Goal: Contribute content: Contribute content

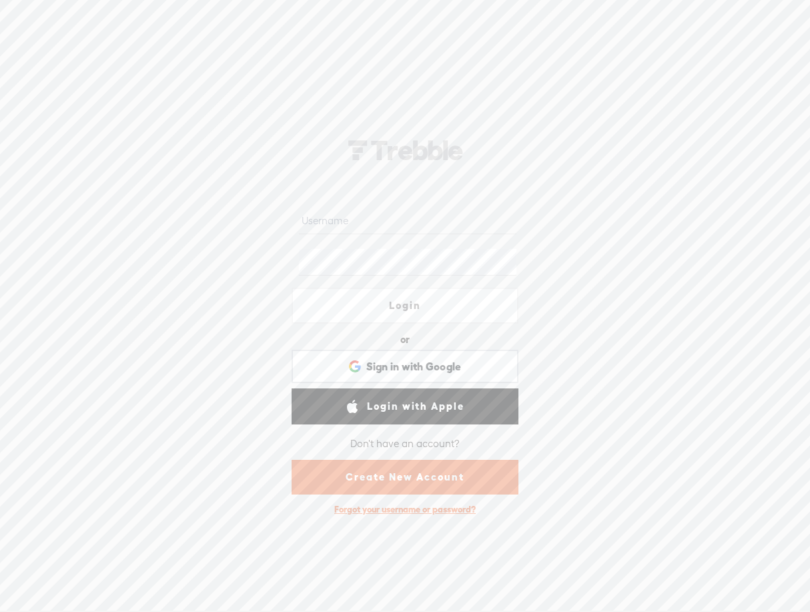
click at [409, 478] on link "Create New Account" at bounding box center [405, 477] width 227 height 35
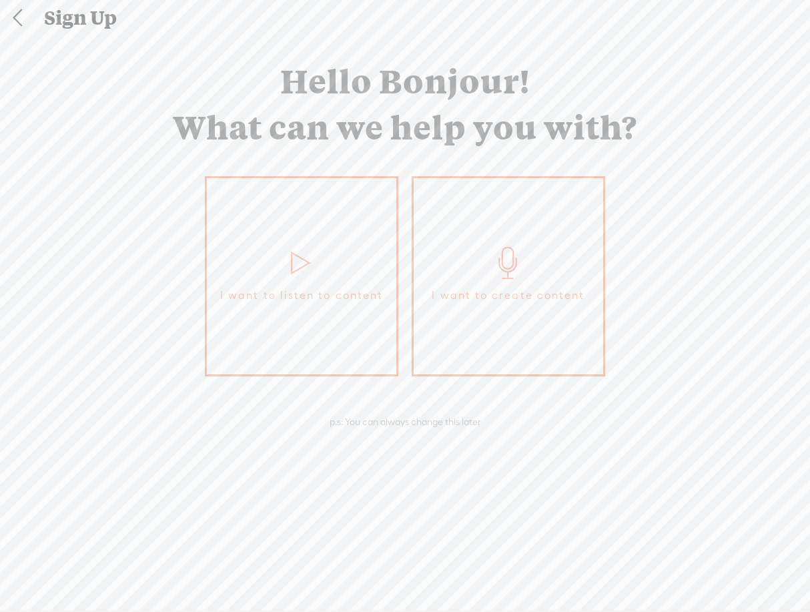
click at [302, 260] on icon at bounding box center [301, 263] width 33 height 32
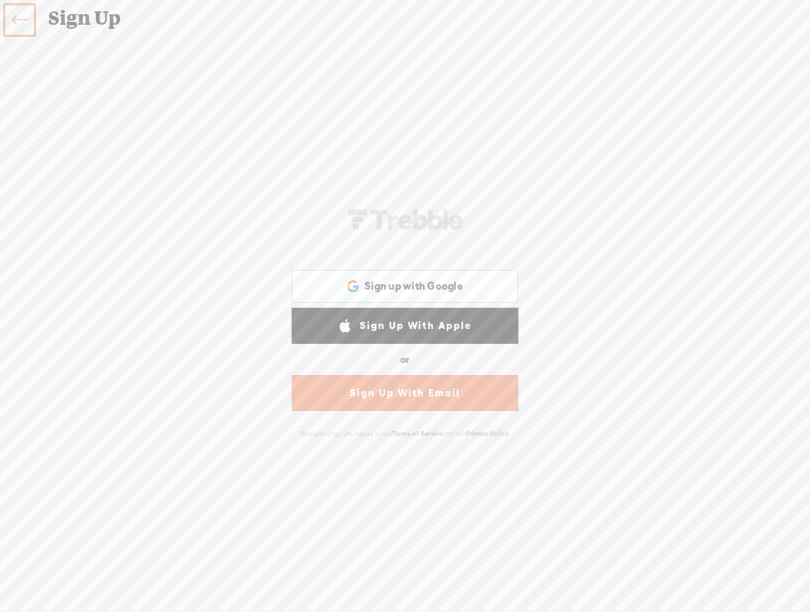
click at [410, 388] on link "Sign Up With Email" at bounding box center [405, 393] width 227 height 36
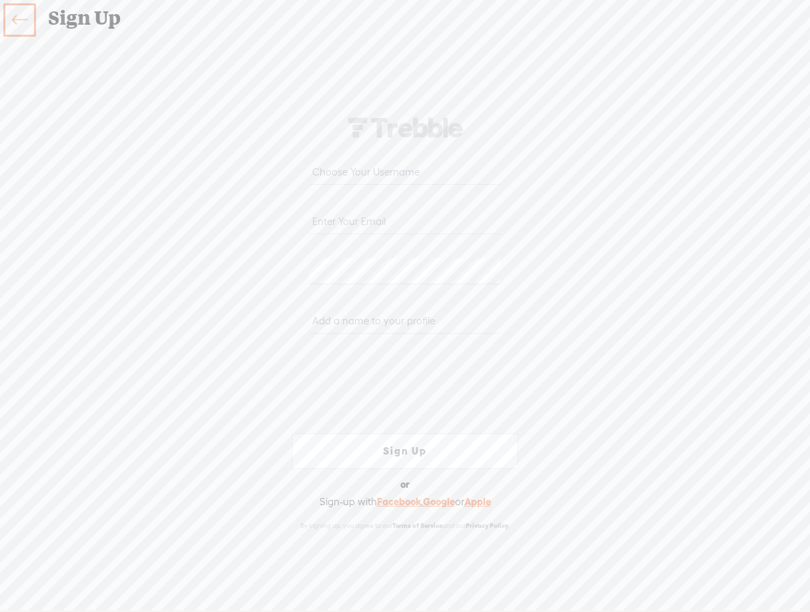
click at [399, 176] on input "text" at bounding box center [405, 172] width 190 height 26
type input "d"
type input "david92612"
type input "davidh@cornercapital.com"
click at [355, 320] on input "text" at bounding box center [405, 321] width 190 height 26
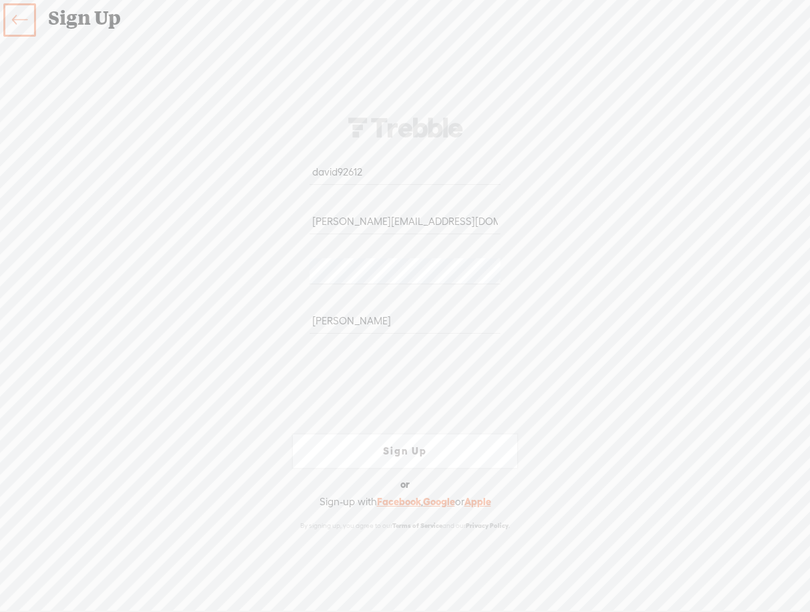
type input "David"
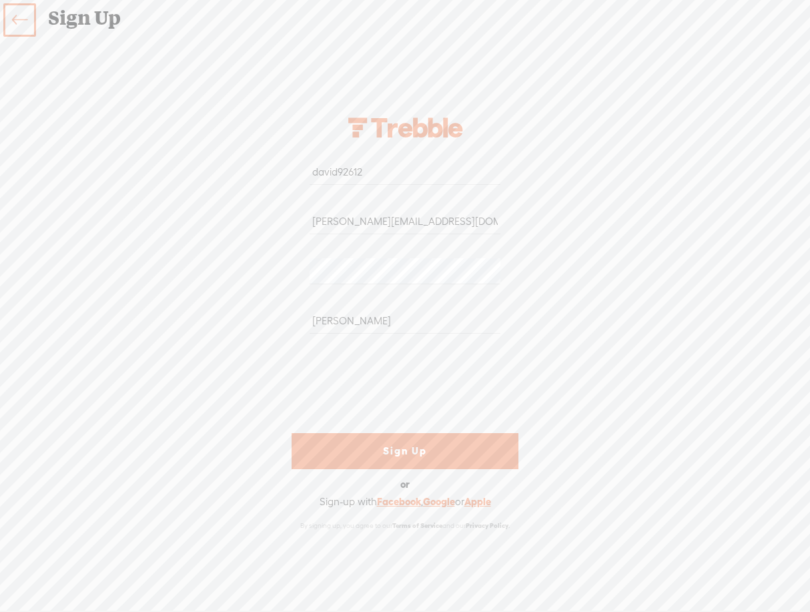
click at [384, 451] on link "Sign Up" at bounding box center [405, 451] width 227 height 36
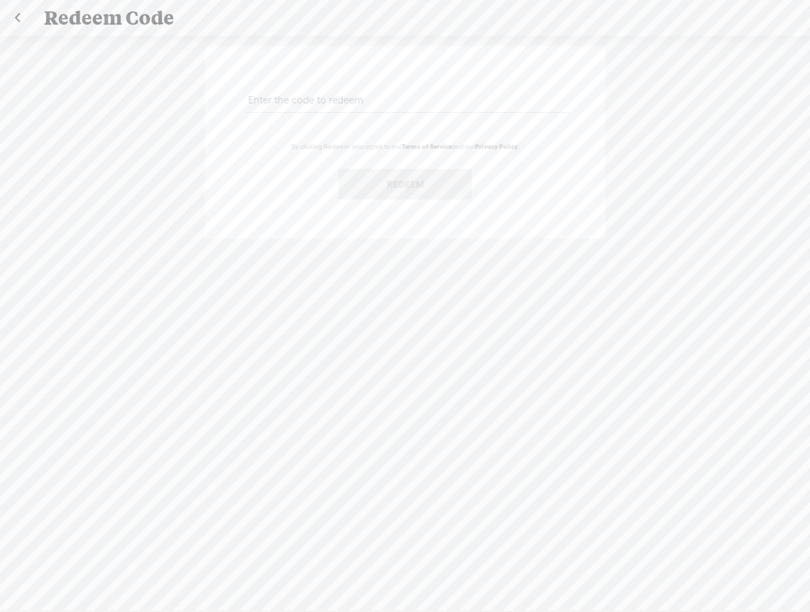
click at [375, 98] on input "text" at bounding box center [408, 100] width 324 height 26
paste input "DTXX-QQZG-W9E6-54RZ-0823"
type input "DTXX-QQZG-W9E6-54RZ-0823"
click at [392, 173] on button "Redeem" at bounding box center [404, 184] width 133 height 31
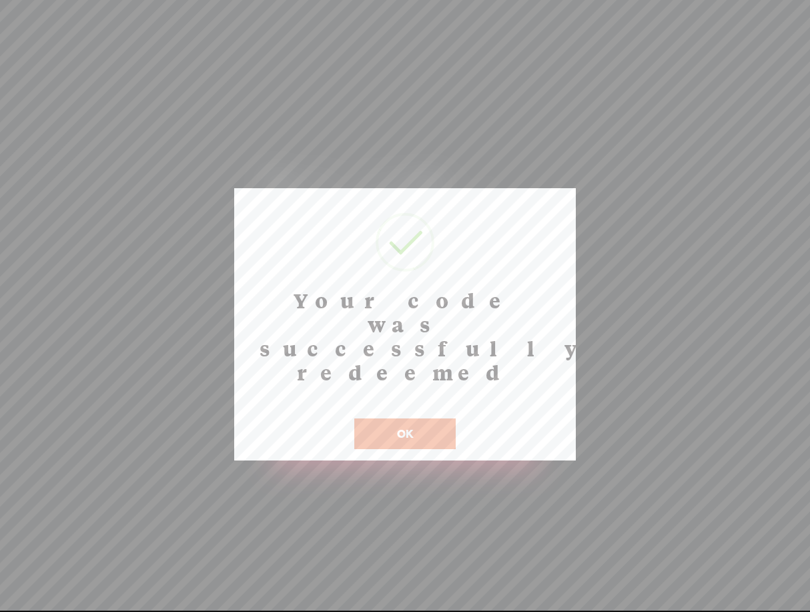
click at [414, 418] on button "OK" at bounding box center [404, 433] width 101 height 31
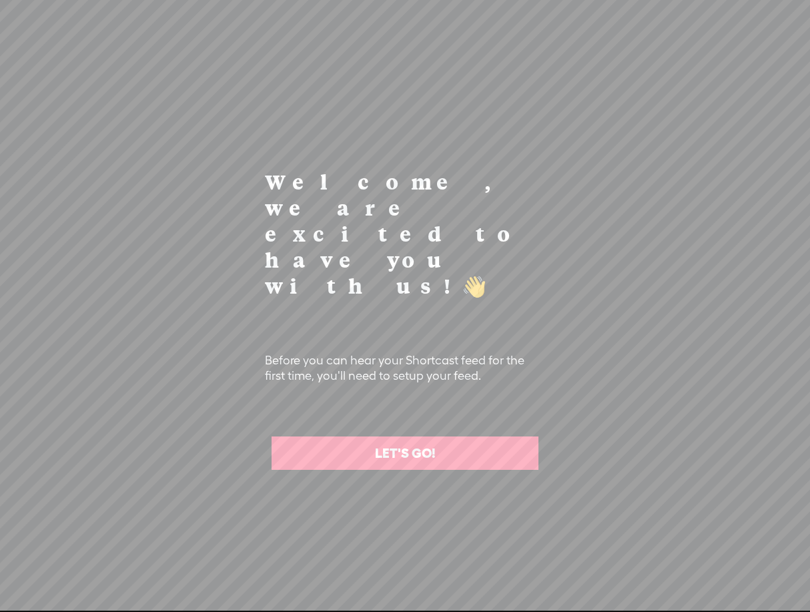
click at [416, 436] on link "LET'S GO!" at bounding box center [405, 452] width 267 height 33
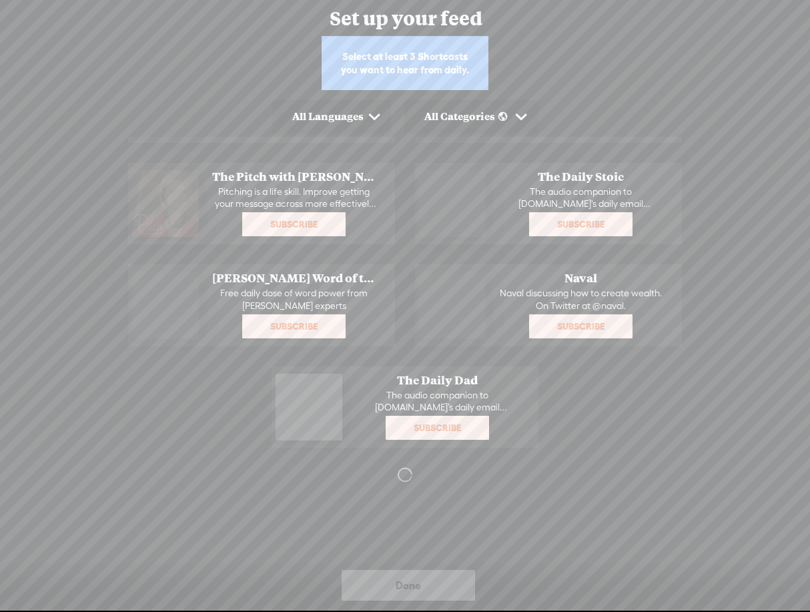
scroll to position [18, 0]
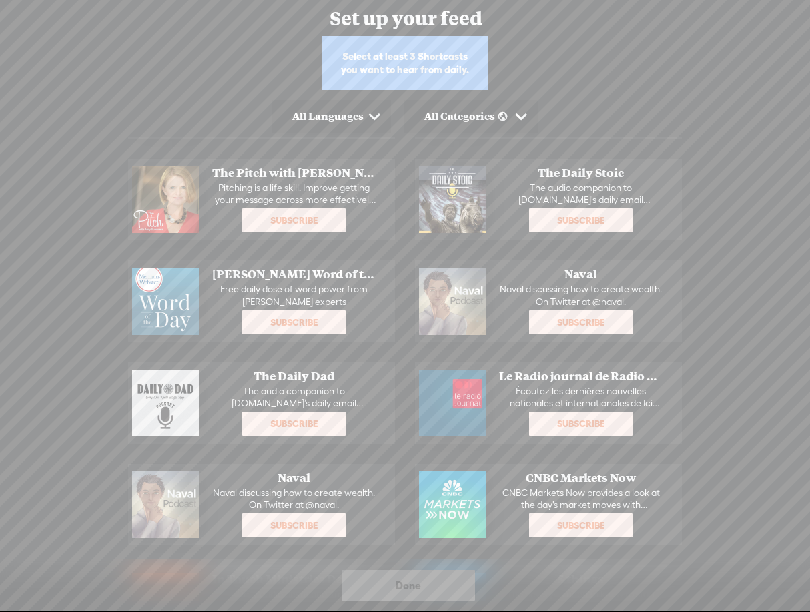
click at [417, 582] on span "Done" at bounding box center [408, 584] width 25 height 21
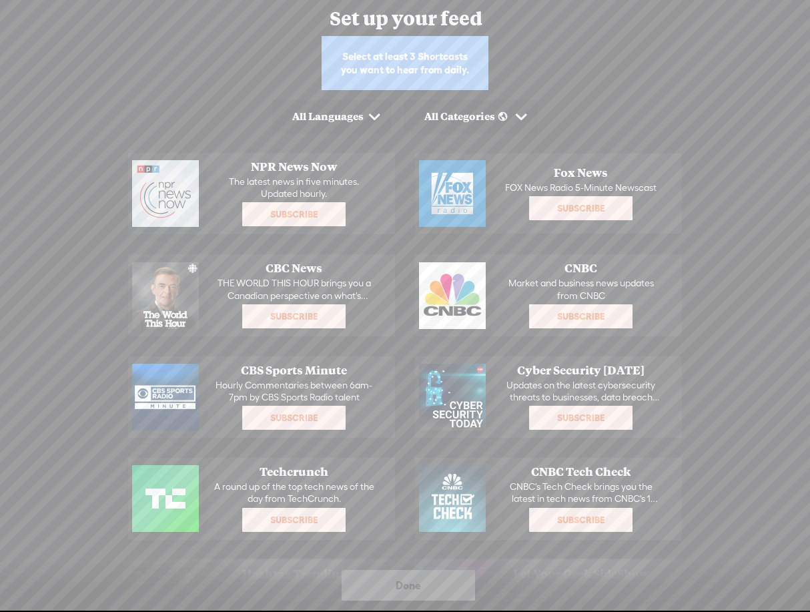
scroll to position [0, 0]
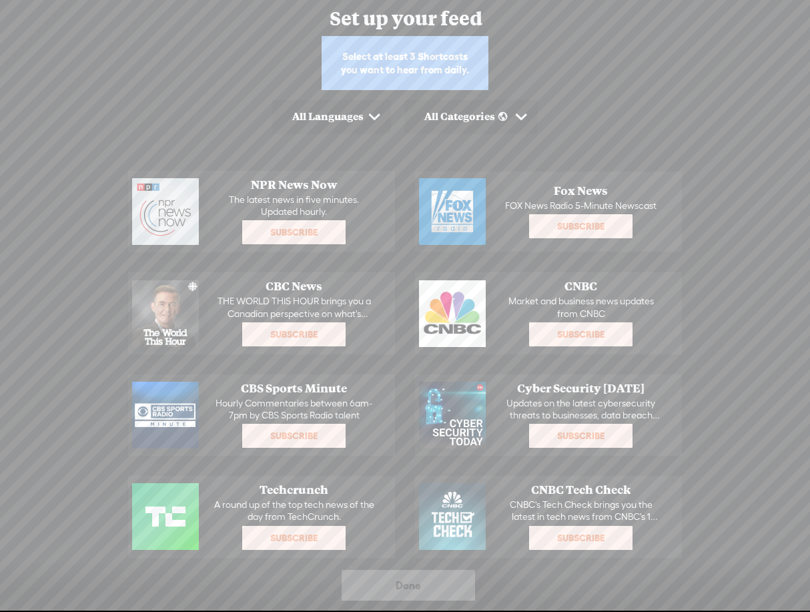
click at [314, 228] on span "Subscribe" at bounding box center [294, 232] width 101 height 21
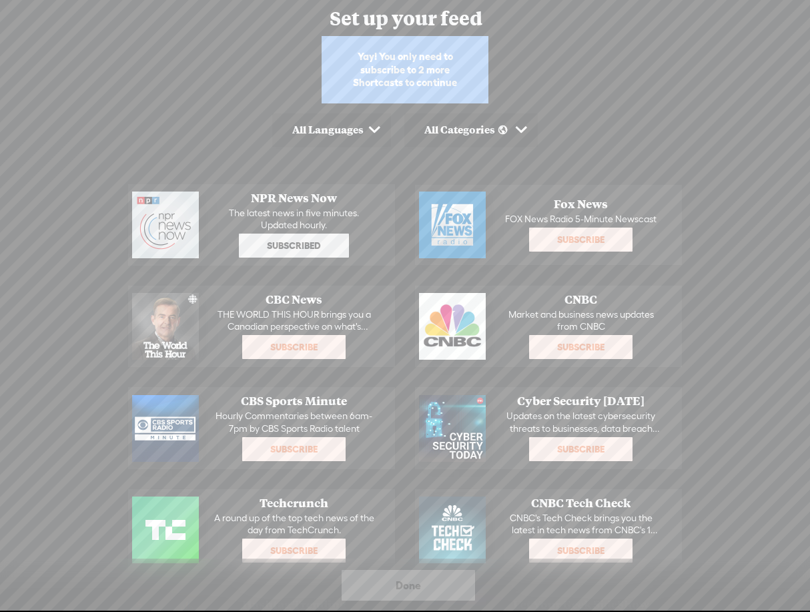
click at [556, 236] on span "Subscribe" at bounding box center [580, 239] width 101 height 21
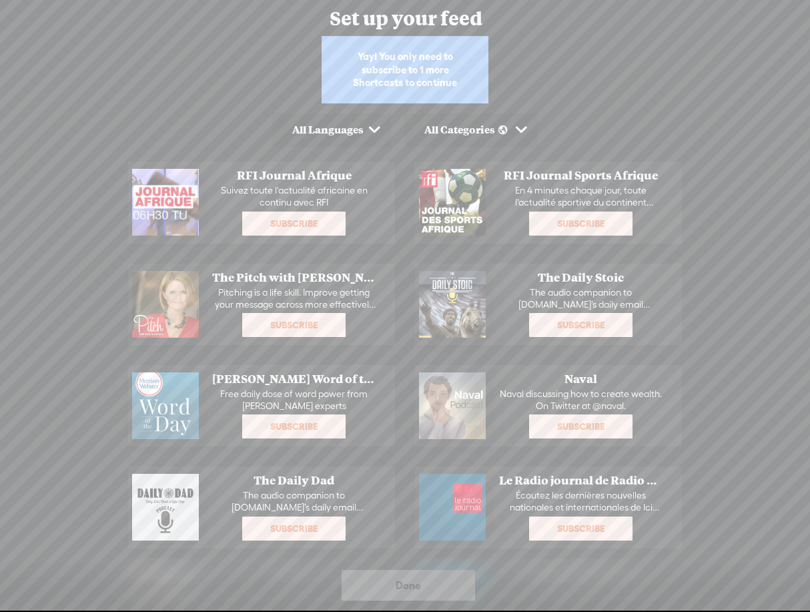
scroll to position [801, 0]
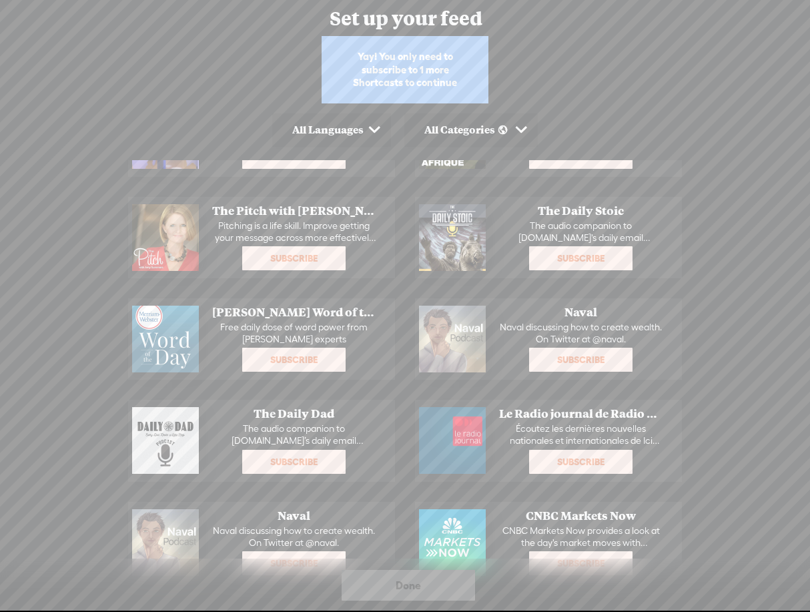
click at [287, 367] on span "Subscribe" at bounding box center [294, 359] width 101 height 21
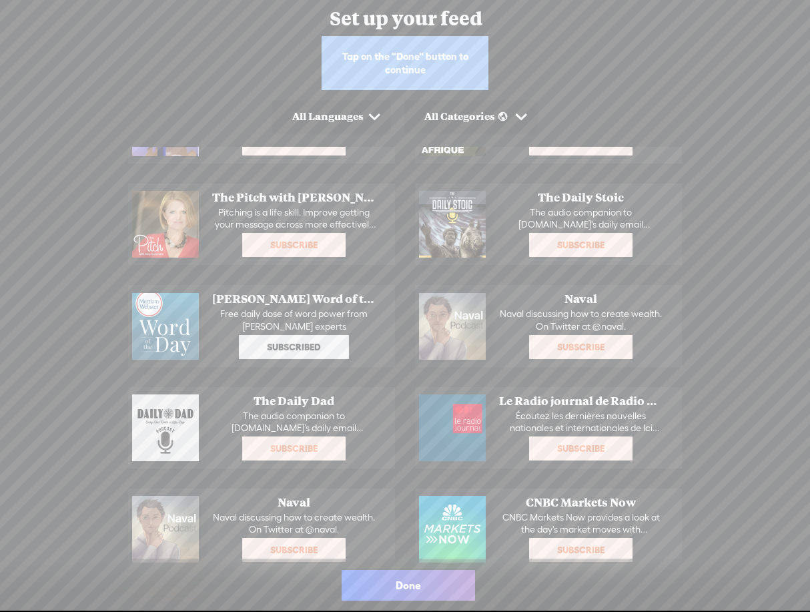
click at [414, 584] on span "Done" at bounding box center [408, 584] width 25 height 21
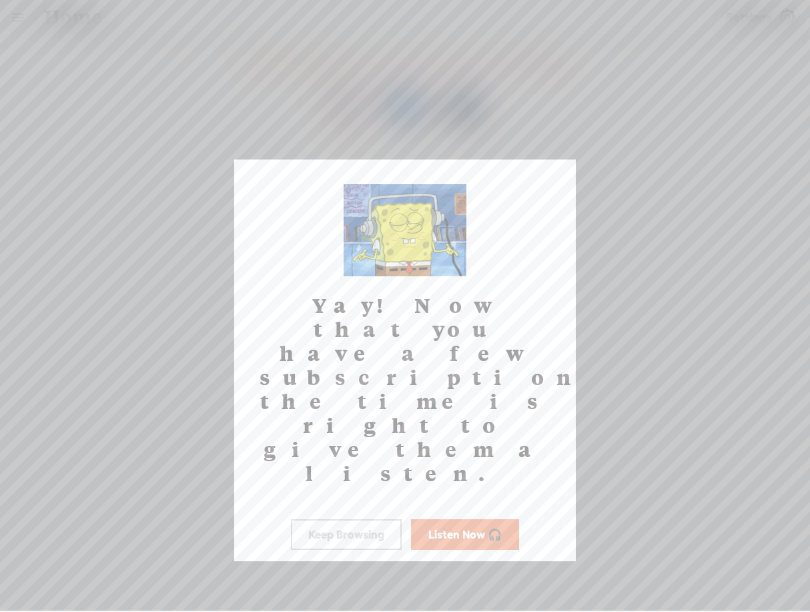
click at [356, 519] on button "Keep Browsing" at bounding box center [346, 534] width 111 height 31
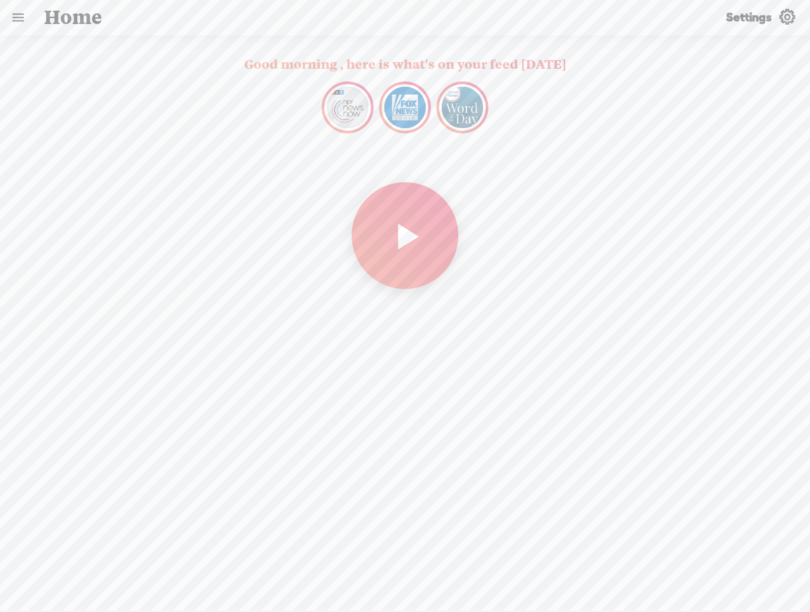
click at [19, 14] on link at bounding box center [18, 17] width 35 height 35
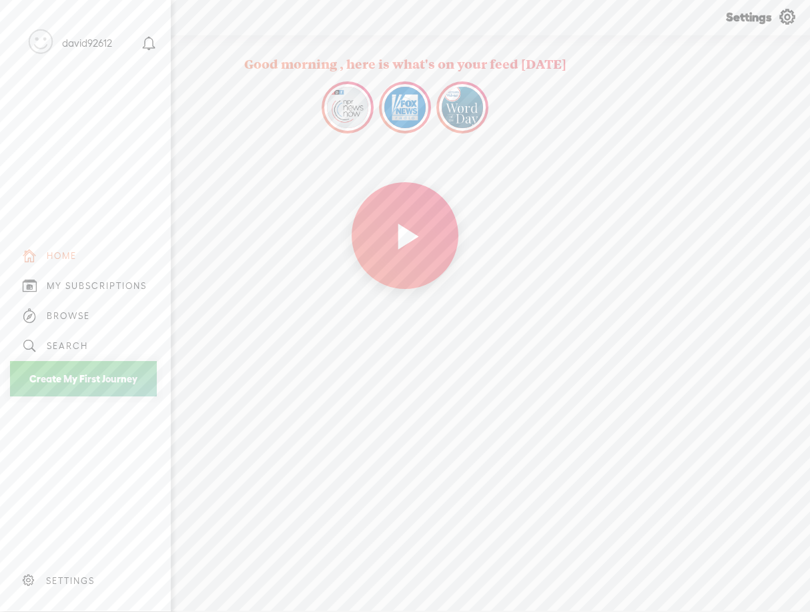
click at [77, 374] on link "Create My First Journey" at bounding box center [83, 378] width 147 height 35
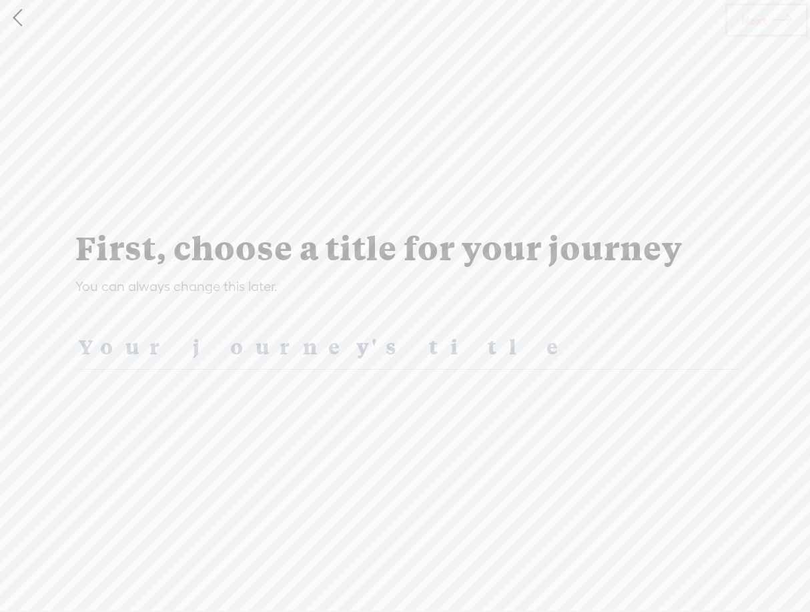
click at [141, 348] on input "text" at bounding box center [407, 347] width 663 height 46
type input "My Script"
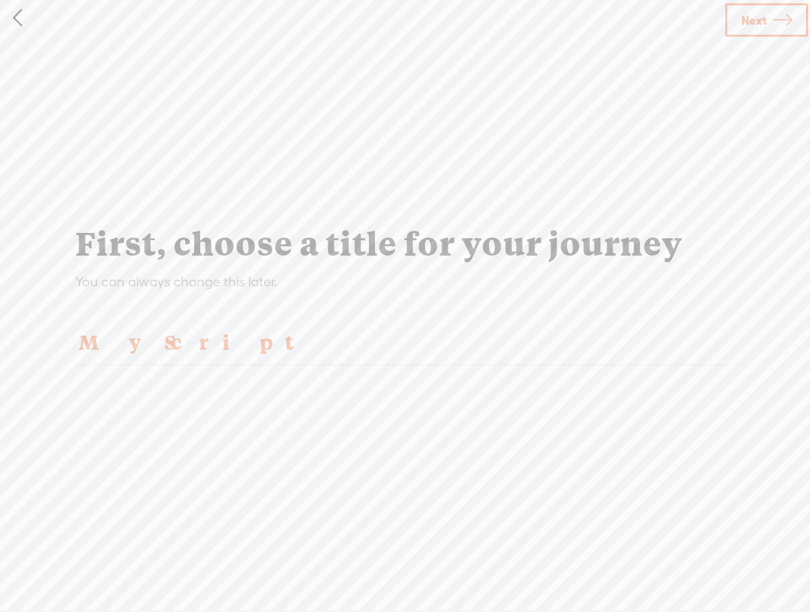
scroll to position [5, 0]
drag, startPoint x: 781, startPoint y: 21, endPoint x: 772, endPoint y: 17, distance: 10.2
click at [781, 21] on icon at bounding box center [782, 20] width 19 height 34
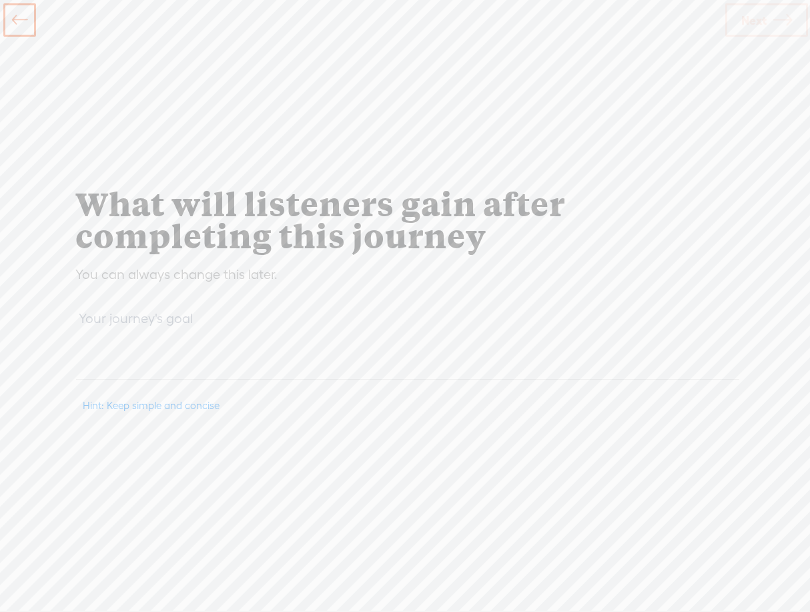
click at [169, 356] on textarea at bounding box center [407, 343] width 663 height 73
click at [175, 283] on div "You can always change this later." at bounding box center [177, 274] width 216 height 17
click at [179, 279] on div "You can always change this later." at bounding box center [177, 274] width 216 height 17
click at [149, 352] on textarea "To enrich screen reader interactions, please activate Accessibility in Grammarl…" at bounding box center [407, 343] width 663 height 73
click at [159, 372] on textarea "To enrich screen reader interactions, please activate Accessibility in Grammarl…" at bounding box center [407, 343] width 663 height 73
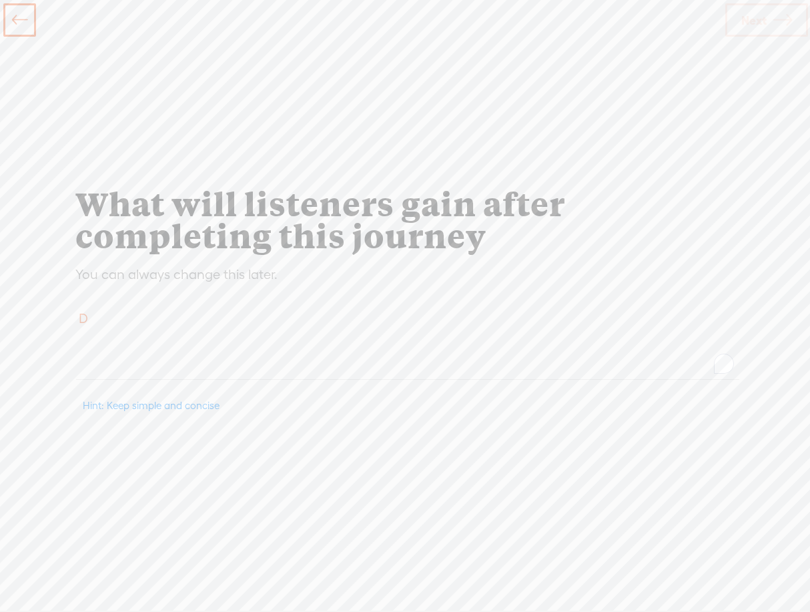
click at [163, 405] on span "Hint: Keep simple and concise" at bounding box center [151, 405] width 137 height 11
click at [175, 361] on textarea "D" at bounding box center [407, 343] width 663 height 73
click at [193, 272] on div "You can always change this later." at bounding box center [177, 274] width 216 height 17
click at [570, 367] on textarea "DJ" at bounding box center [407, 343] width 663 height 73
click at [222, 375] on textarea "DJ" at bounding box center [407, 343] width 663 height 73
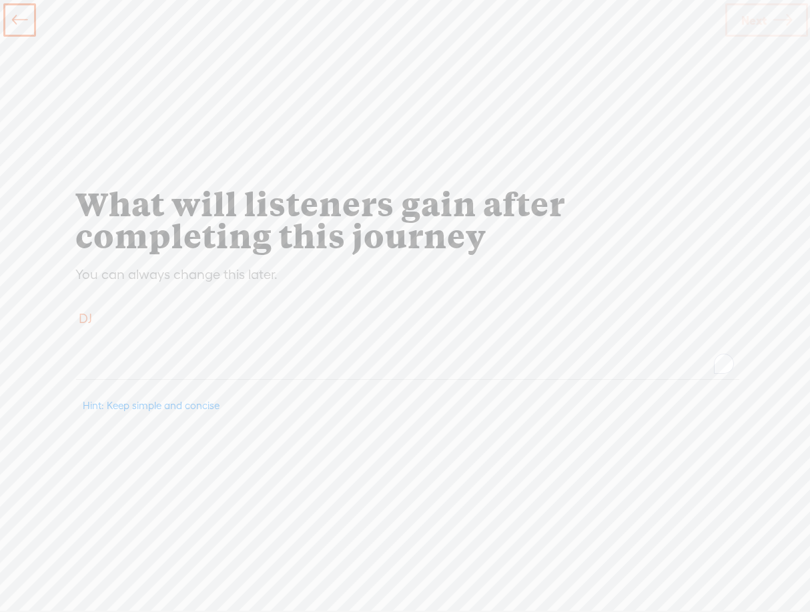
click at [133, 369] on textarea "DJ" at bounding box center [407, 343] width 663 height 73
click at [97, 358] on textarea "DJ" at bounding box center [407, 343] width 663 height 73
click at [99, 352] on textarea "DJ" at bounding box center [407, 343] width 663 height 73
click at [360, 264] on div "What will listeners gain after completing this journey You can always change th…" at bounding box center [405, 303] width 701 height 545
click at [281, 205] on div "What will listeners gain after completing this journey" at bounding box center [405, 219] width 673 height 64
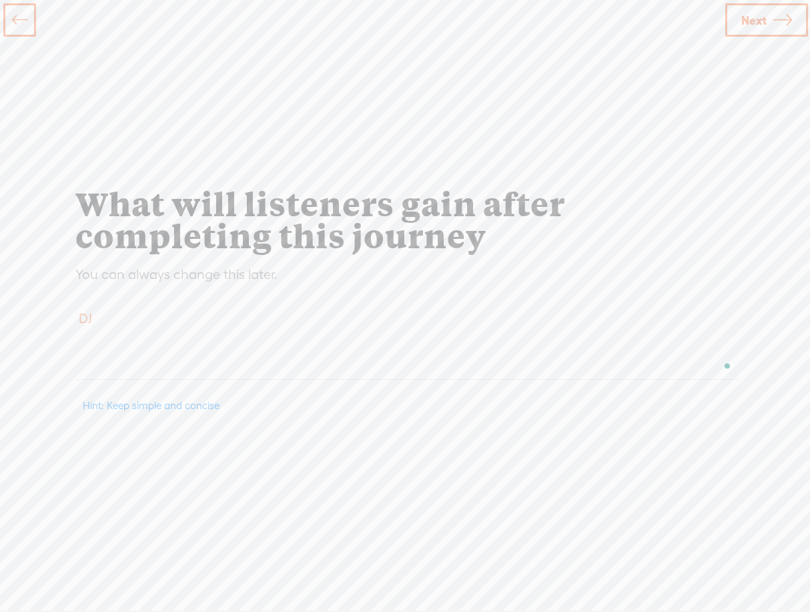
click at [143, 276] on div "You can always change this later." at bounding box center [177, 274] width 216 height 17
click at [161, 272] on div "You can always change this later." at bounding box center [177, 274] width 216 height 17
click at [91, 316] on textarea "DJ" at bounding box center [407, 343] width 663 height 73
type textarea "d"
type textarea "Critique"
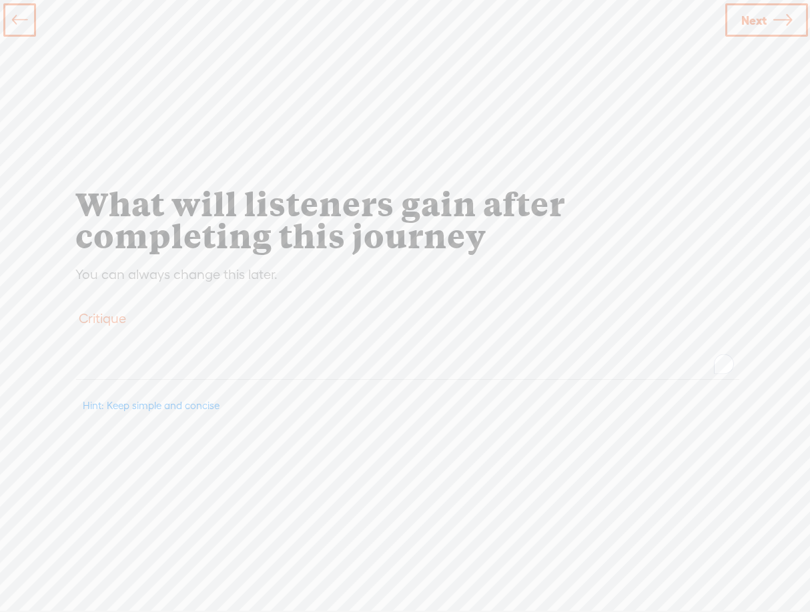
click at [754, 12] on span "Next" at bounding box center [753, 20] width 25 height 34
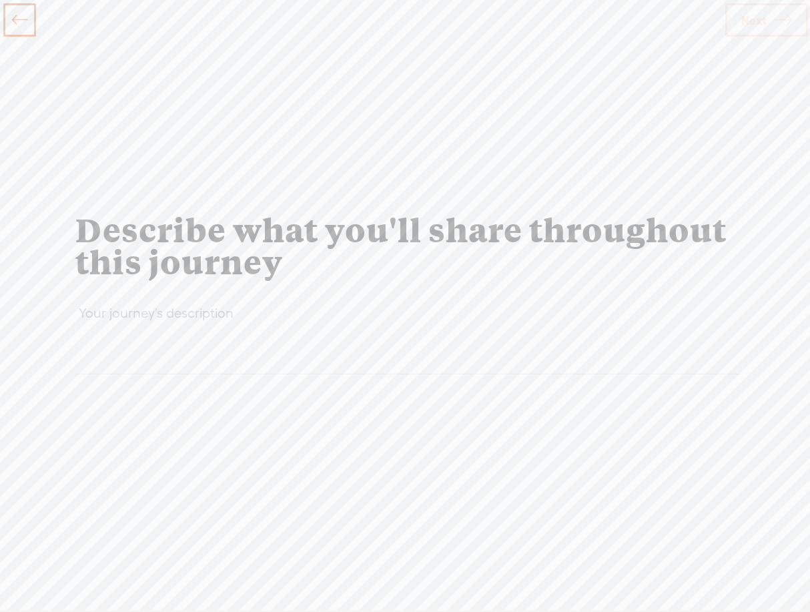
drag, startPoint x: 203, startPoint y: 309, endPoint x: 128, endPoint y: 314, distance: 74.9
click at [202, 310] on textarea at bounding box center [407, 338] width 663 height 73
click at [227, 332] on textarea "m" at bounding box center [407, 338] width 663 height 73
click at [222, 322] on textarea "m" at bounding box center [407, 338] width 663 height 73
click at [196, 378] on div "m" at bounding box center [405, 343] width 673 height 102
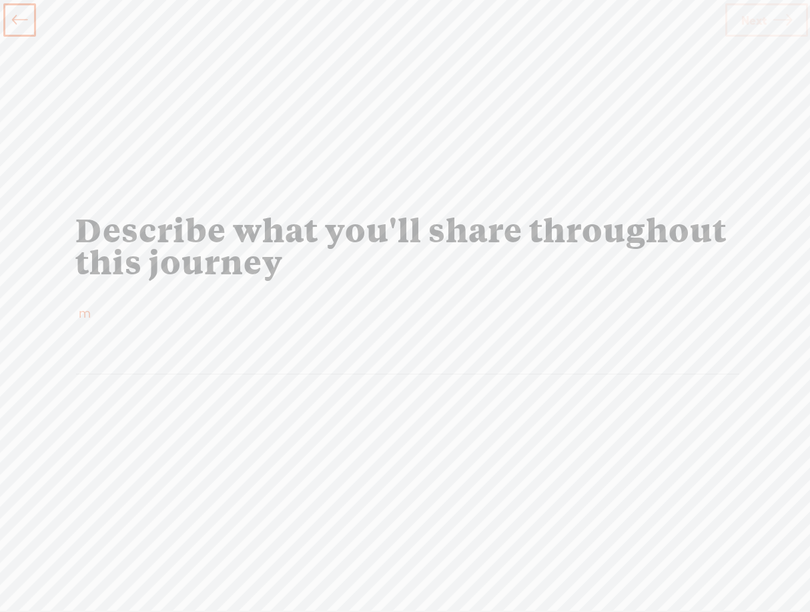
click at [199, 367] on textarea "m" at bounding box center [407, 338] width 663 height 73
click at [374, 372] on div "mTo" at bounding box center [405, 343] width 673 height 102
click at [225, 326] on textarea "mTo" at bounding box center [407, 338] width 663 height 73
click at [192, 356] on textarea "mTo" at bounding box center [407, 338] width 663 height 73
click at [192, 354] on textarea "mTo" at bounding box center [407, 338] width 663 height 73
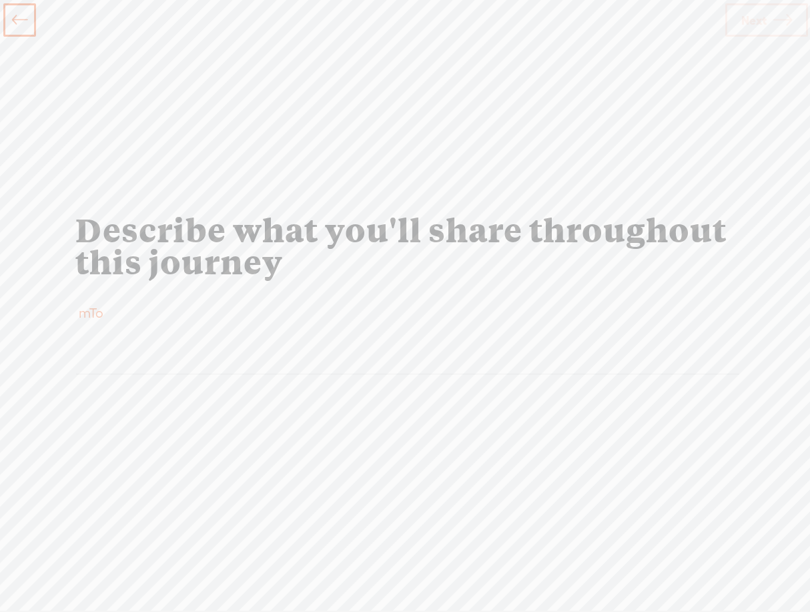
click at [193, 353] on textarea "mTo" at bounding box center [407, 338] width 663 height 73
click at [141, 318] on textarea "mTodasfasdf" at bounding box center [407, 338] width 663 height 73
click at [139, 308] on textarea "mTodasfasdf" at bounding box center [407, 338] width 663 height 73
click at [133, 311] on textarea "mTodasfasdf" at bounding box center [407, 338] width 663 height 73
click at [123, 324] on textarea "mTodasfasdf" at bounding box center [407, 338] width 663 height 73
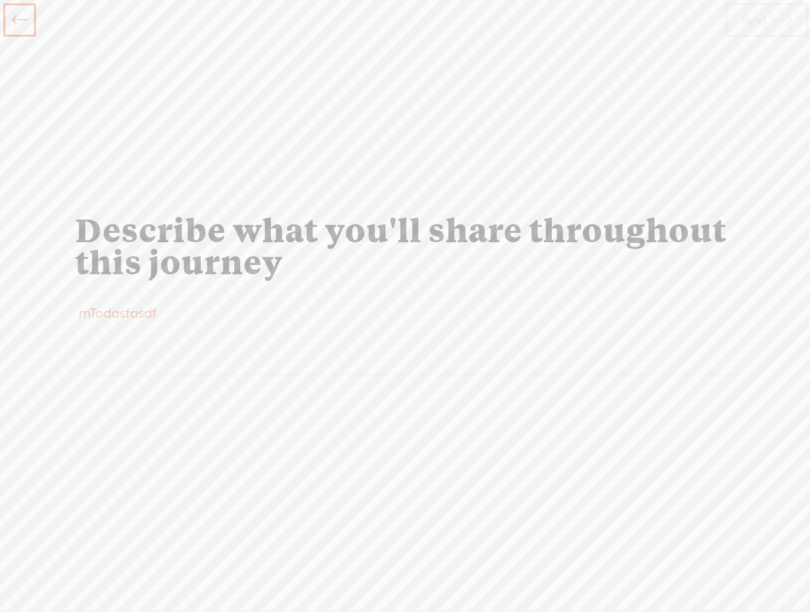
click at [103, 345] on textarea "mTodasfasdf" at bounding box center [407, 338] width 663 height 73
click at [101, 353] on textarea "mTodasfasdf" at bounding box center [407, 338] width 663 height 73
click at [102, 352] on textarea "mTodasfasdf" at bounding box center [407, 338] width 663 height 73
click at [111, 320] on textarea "mTodasfasdf" at bounding box center [407, 338] width 663 height 73
click at [123, 334] on textarea "mTodasfasdf" at bounding box center [407, 338] width 663 height 73
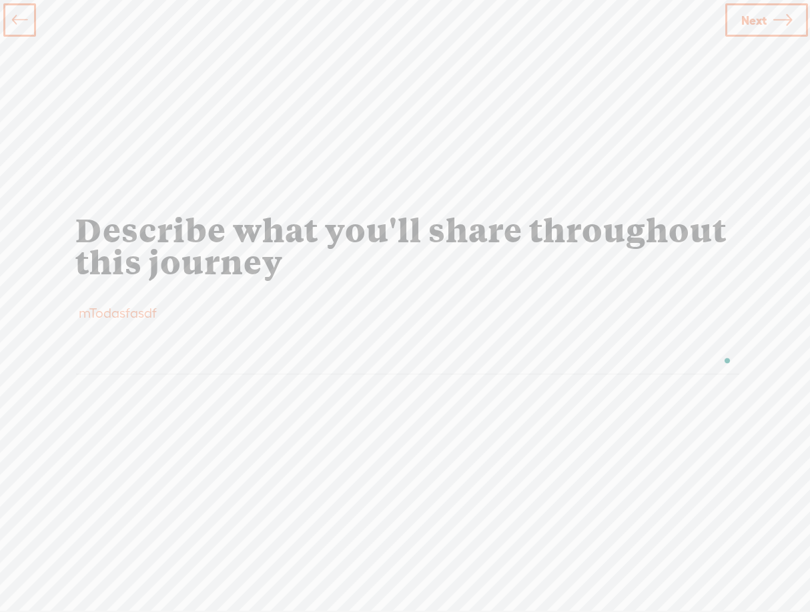
click at [124, 351] on textarea "mTodasfasdf" at bounding box center [407, 338] width 663 height 73
click at [169, 306] on textarea "mTodastofasdf" at bounding box center [407, 338] width 663 height 73
click at [135, 314] on textarea "mTodastofasdf" at bounding box center [407, 338] width 663 height 73
click at [102, 313] on textarea "mTodastofasdf" at bounding box center [407, 338] width 663 height 73
click at [131, 322] on textarea "mTodastofasdf" at bounding box center [407, 338] width 663 height 73
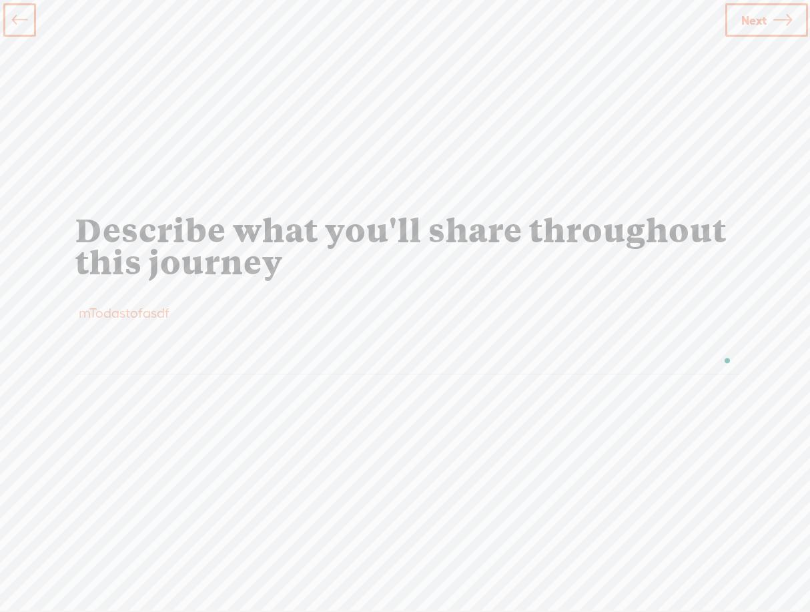
click at [84, 319] on textarea "mTodastofasdf" at bounding box center [407, 338] width 663 height 73
click at [114, 312] on textarea "mTodastofasdf" at bounding box center [407, 338] width 663 height 73
click at [77, 312] on textarea "mTodastofasdf" at bounding box center [407, 338] width 663 height 73
click at [155, 312] on textarea "mTodastofasdf" at bounding box center [407, 338] width 663 height 73
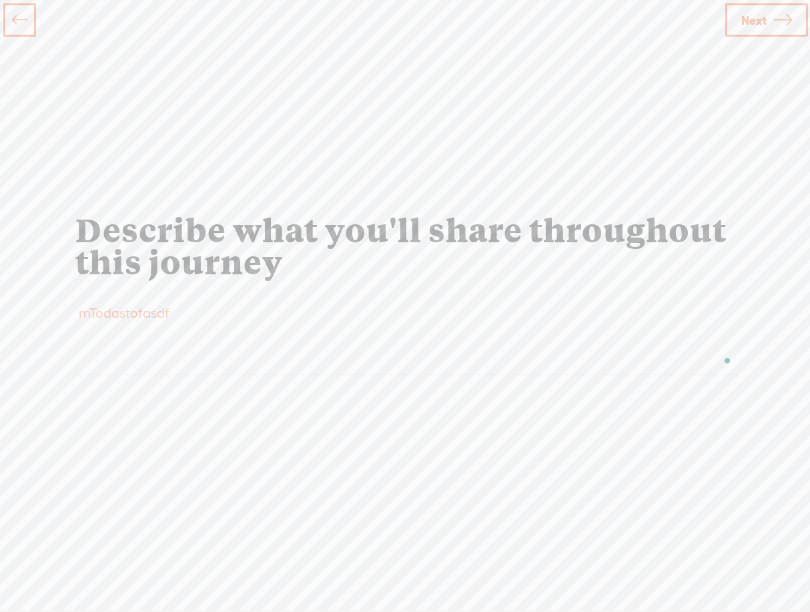
click at [159, 312] on textarea "mTodastofasdf" at bounding box center [407, 338] width 663 height 73
type textarea "mTodastf"
click at [755, 27] on span "Next" at bounding box center [753, 20] width 25 height 34
click at [464, 220] on div "Describe what you'll share throughout this journey" at bounding box center [405, 245] width 673 height 64
click at [314, 262] on div "Describe what you'll share throughout this journey" at bounding box center [405, 245] width 673 height 64
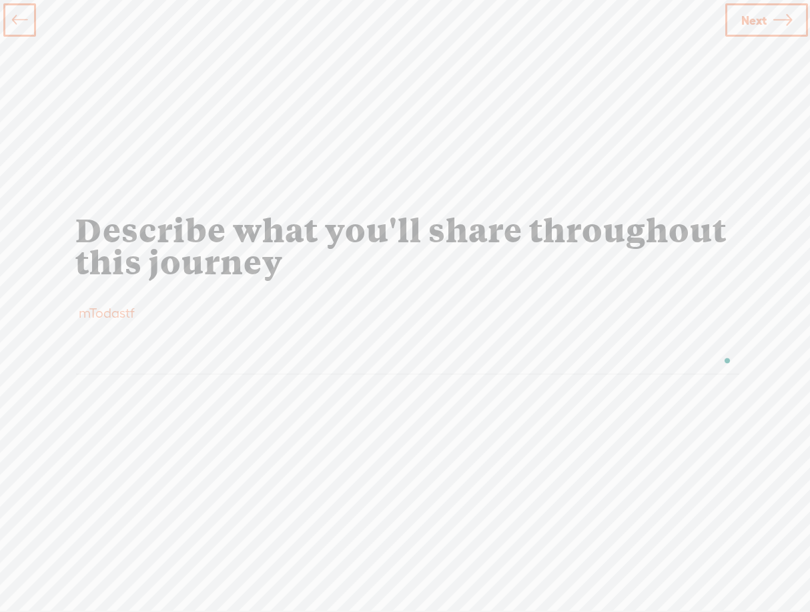
click at [179, 300] on div "mTodastf" at bounding box center [405, 343] width 673 height 102
click at [116, 315] on textarea "mTodastf" at bounding box center [407, 338] width 663 height 73
click at [147, 310] on textarea "mTodastf" at bounding box center [407, 338] width 663 height 73
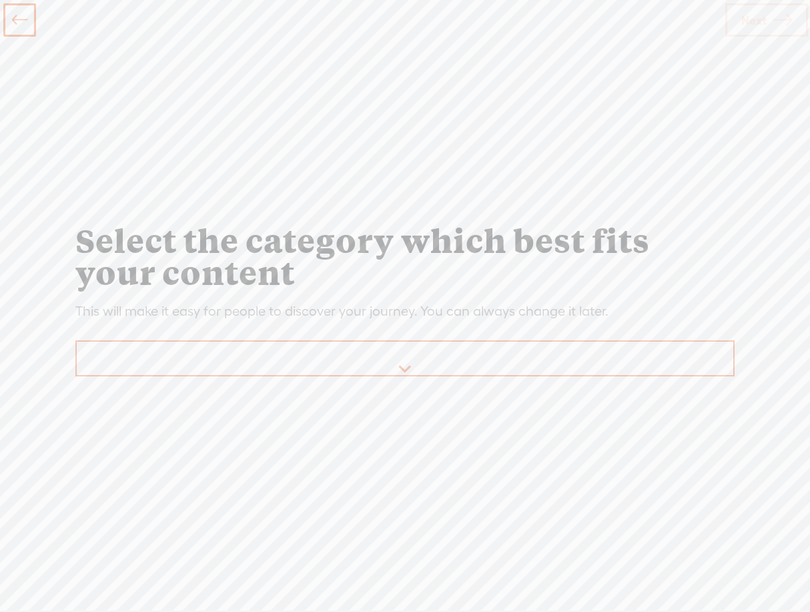
click at [118, 316] on div "This will make it easy for people to discover your journey. You can always chan…" at bounding box center [342, 310] width 546 height 17
click at [131, 352] on select "Arts 🎨 Astrology 🔮 Beauty & Fashion 🧥 Business 💼 Comedy 😂 Cooking 🍳 Culture 🌍 E…" at bounding box center [406, 359] width 658 height 35
drag, startPoint x: 53, startPoint y: 256, endPoint x: 63, endPoint y: 220, distance: 36.7
click at [57, 250] on div "Select the category which best fits your content This will make it easy for peo…" at bounding box center [405, 303] width 810 height 545
click at [356, 352] on select "Arts 🎨 Astrology 🔮 Beauty & Fashion 🧥 Business 💼 Comedy 😂 Cooking 🍳 Culture 🌍 E…" at bounding box center [406, 359] width 658 height 35
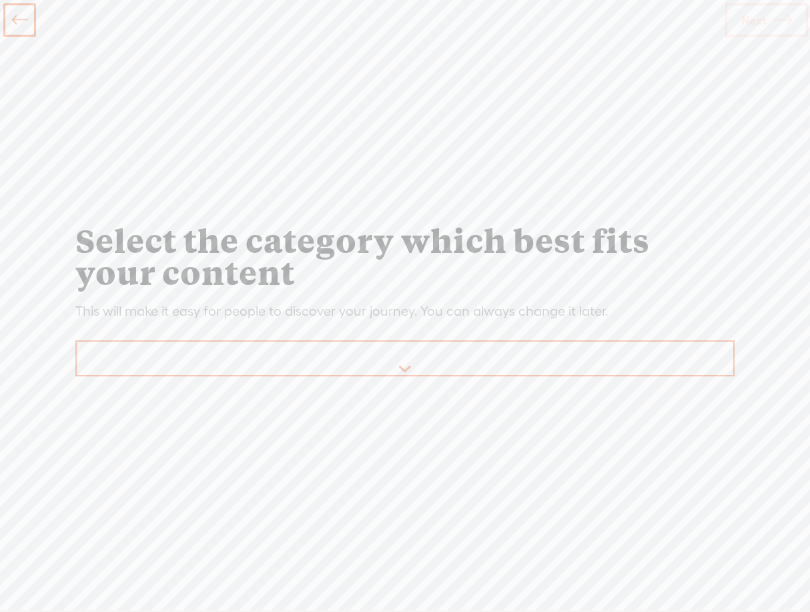
select select "Education"
click at [77, 342] on select "Arts 🎨 Astrology 🔮 Beauty & Fashion 🧥 Business 💼 Comedy 😂 Cooking 🍳 Culture 🌍 E…" at bounding box center [406, 359] width 658 height 35
click at [761, 13] on span "Next" at bounding box center [753, 20] width 25 height 34
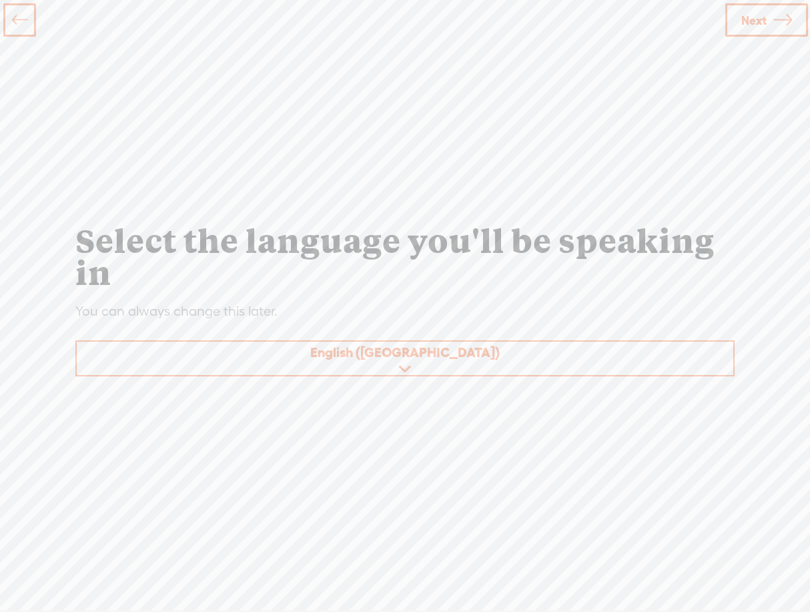
click at [765, 13] on span "Next" at bounding box center [753, 20] width 25 height 34
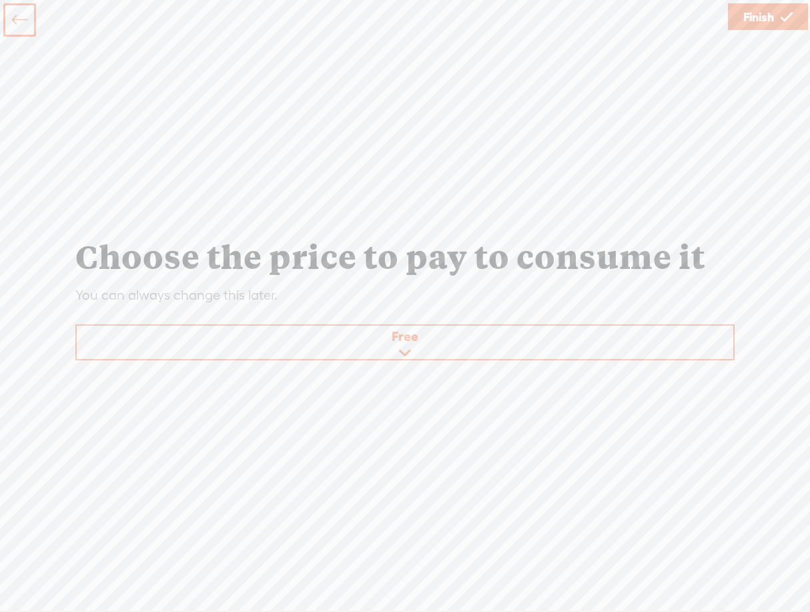
click at [404, 334] on select "Free Paid" at bounding box center [406, 343] width 658 height 35
drag, startPoint x: 460, startPoint y: 202, endPoint x: 502, endPoint y: 160, distance: 59.0
click at [461, 201] on div "Choose the price to pay to consume it You can always change this later. Free Fr…" at bounding box center [405, 303] width 701 height 545
click at [405, 344] on select "Free Paid" at bounding box center [406, 343] width 658 height 35
select select "false"
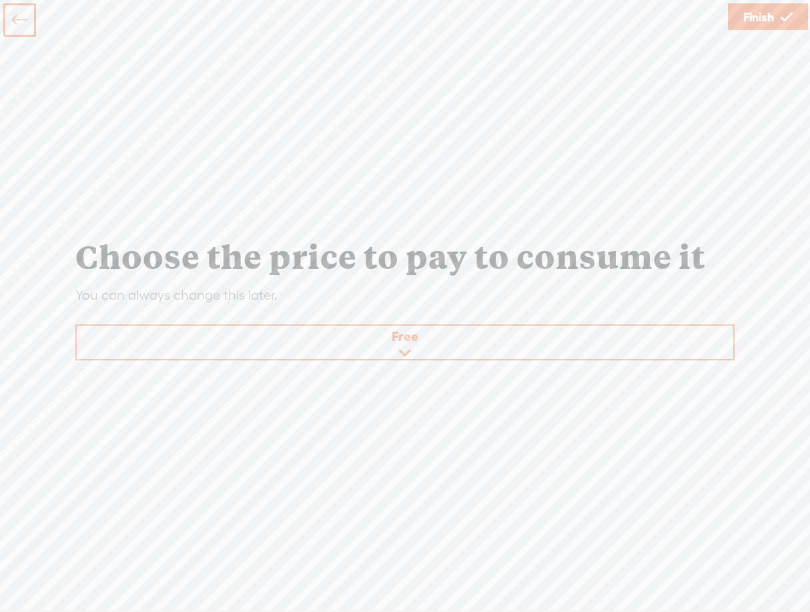
click at [77, 326] on select "Free Paid" at bounding box center [406, 343] width 658 height 35
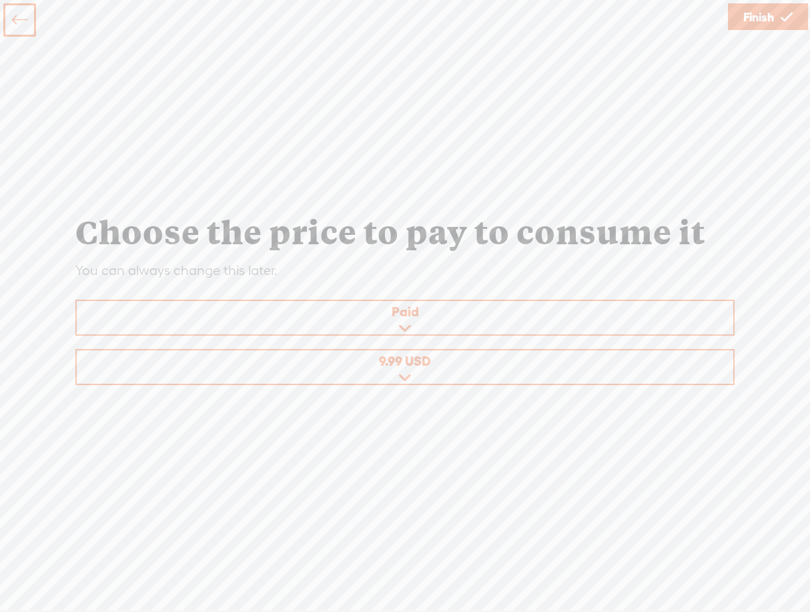
click at [754, 13] on span "Finish" at bounding box center [758, 17] width 31 height 34
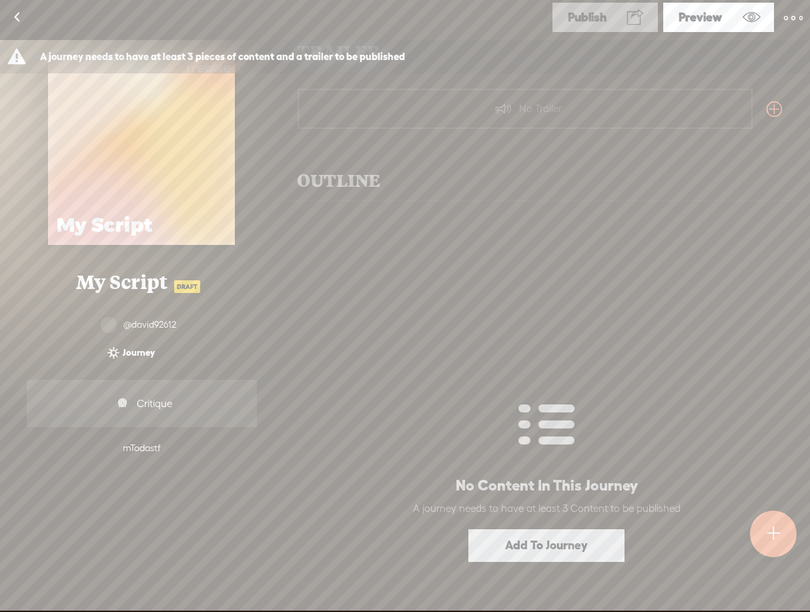
scroll to position [133, 0]
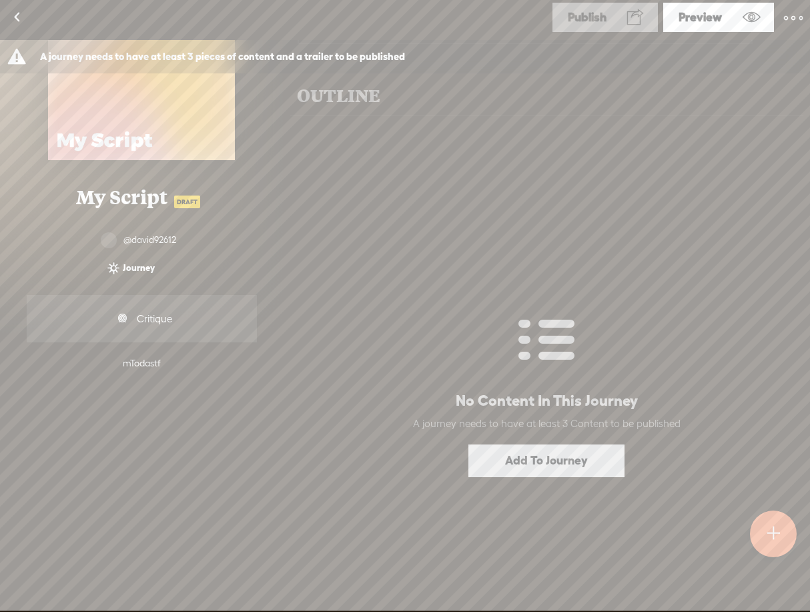
click at [532, 453] on link "Add To Journey" at bounding box center [546, 460] width 156 height 33
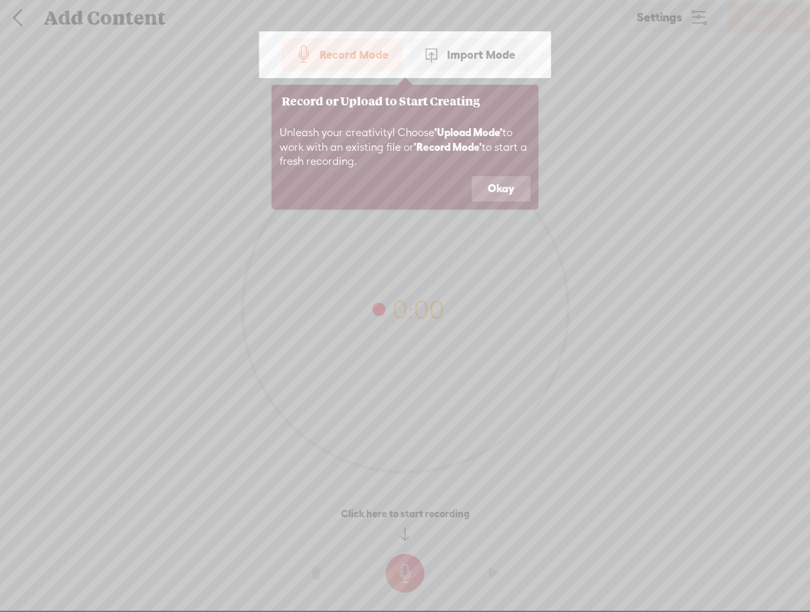
click at [465, 55] on div "Import Mode" at bounding box center [469, 54] width 120 height 33
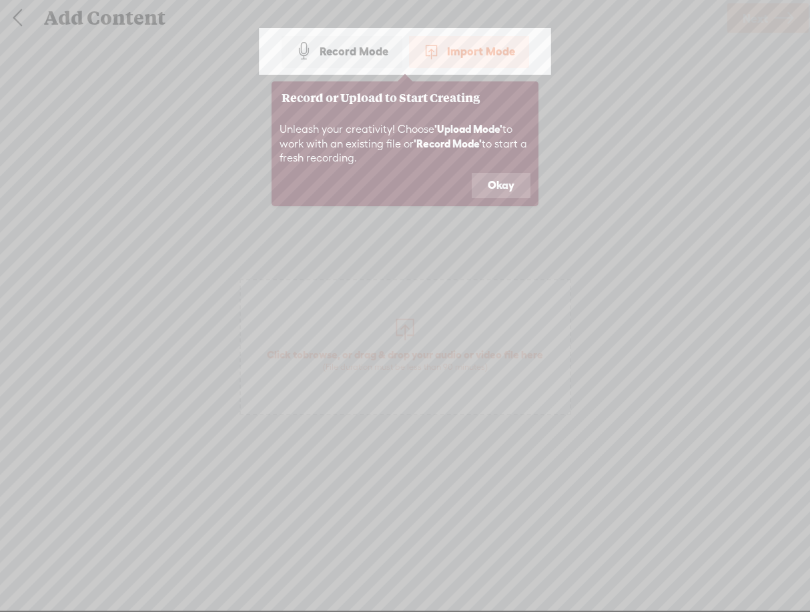
click at [432, 298] on icon at bounding box center [405, 306] width 810 height 612
click at [504, 179] on button "Okay" at bounding box center [501, 185] width 59 height 25
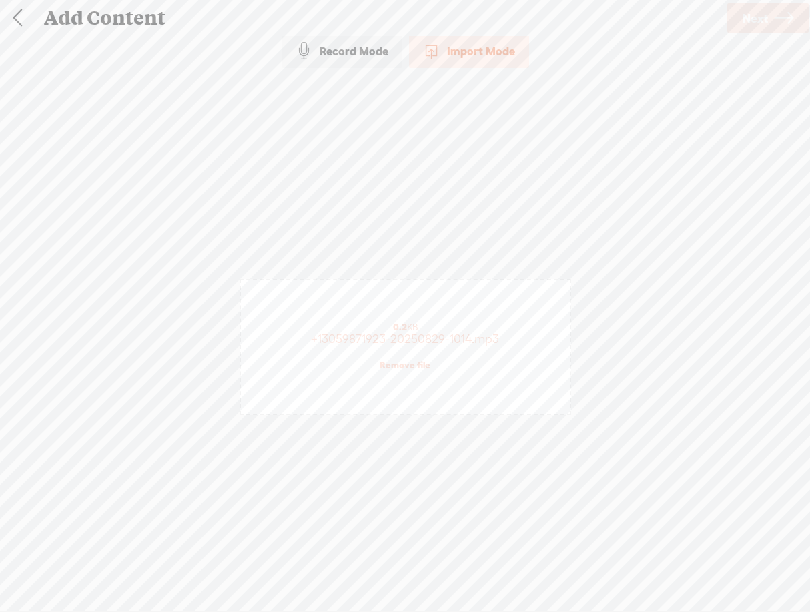
click at [410, 335] on span "+13059871923-20250829-1014.mp3" at bounding box center [405, 339] width 188 height 14
drag, startPoint x: 540, startPoint y: 192, endPoint x: 544, endPoint y: 185, distance: 7.5
click at [540, 191] on div "Click to browse , or drag & drop your audio or video file here (File duration m…" at bounding box center [405, 346] width 329 height 490
drag, startPoint x: 578, startPoint y: 130, endPoint x: 585, endPoint y: 127, distance: 8.1
click at [585, 127] on div "Import Mode Record Mode Import Mode Text Language: *: English (US) English (US)…" at bounding box center [405, 322] width 810 height 574
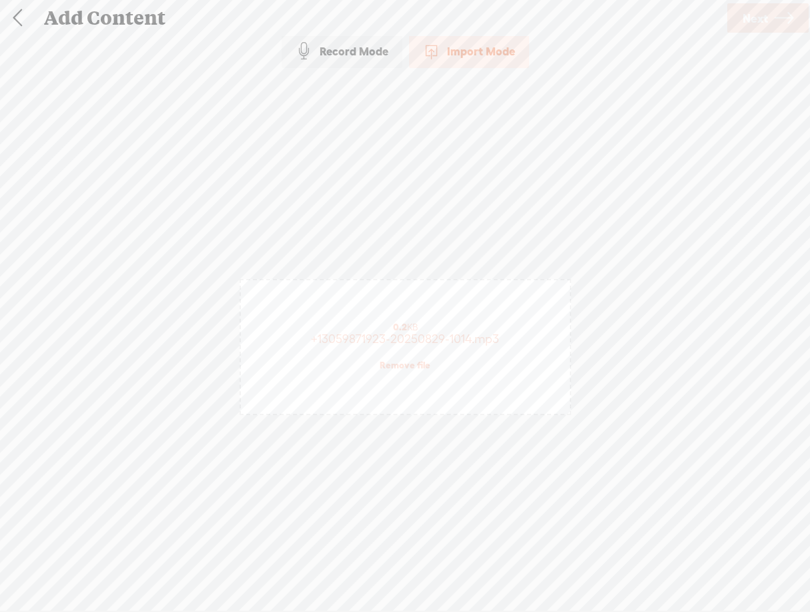
drag, startPoint x: 743, startPoint y: 15, endPoint x: 731, endPoint y: 38, distance: 25.7
click at [743, 16] on span "Next" at bounding box center [755, 18] width 25 height 34
click at [669, 93] on div "Import Mode Record Mode Import Mode Text Language: *: English (US) English (US)…" at bounding box center [405, 322] width 810 height 574
drag, startPoint x: 512, startPoint y: 205, endPoint x: 492, endPoint y: 290, distance: 87.1
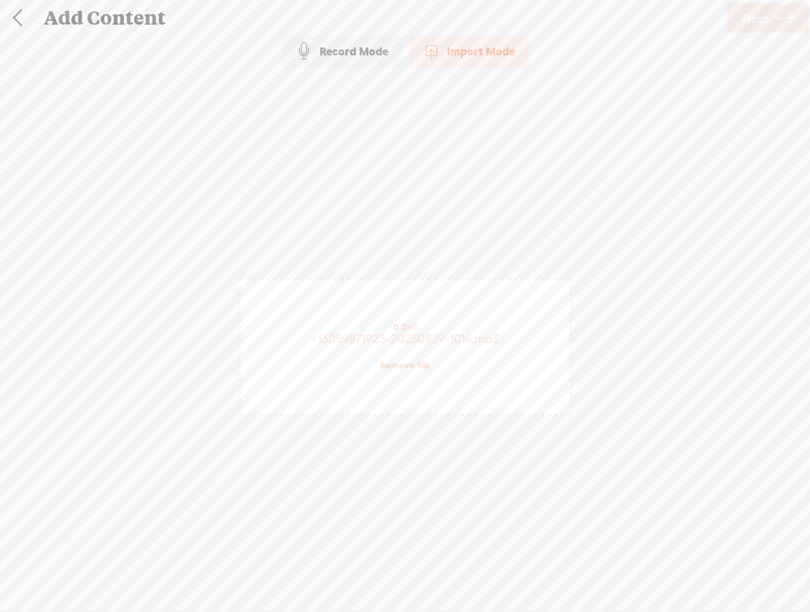
click at [510, 209] on div "Click to browse , or drag & drop your audio or video file here (File duration m…" at bounding box center [405, 346] width 329 height 490
click at [462, 347] on div "0.2 KB +13059871923-20250829-1014.mp3 Remove file" at bounding box center [405, 346] width 329 height 133
click at [459, 328] on div "0.2 KB" at bounding box center [406, 327] width 316 height 11
drag, startPoint x: 454, startPoint y: 334, endPoint x: 462, endPoint y: 332, distance: 7.5
click at [458, 332] on span "+13059871923-20250829-1014.mp3" at bounding box center [405, 339] width 188 height 14
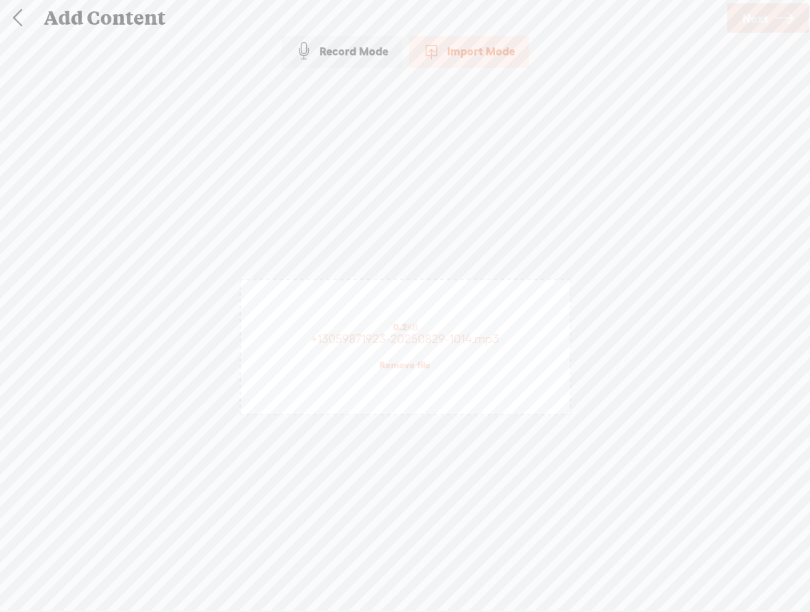
click at [560, 200] on div "Click to browse , or drag & drop your audio or video file here (File duration m…" at bounding box center [405, 346] width 329 height 490
click at [693, 71] on div "Import Mode Record Mode Import Mode Text Language: *: English (US) English (US)…" at bounding box center [405, 322] width 810 height 574
drag, startPoint x: 752, startPoint y: 15, endPoint x: 751, endPoint y: 59, distance: 44.7
click at [752, 17] on span "Next" at bounding box center [755, 18] width 25 height 34
drag, startPoint x: 713, startPoint y: 150, endPoint x: 717, endPoint y: 220, distance: 69.5
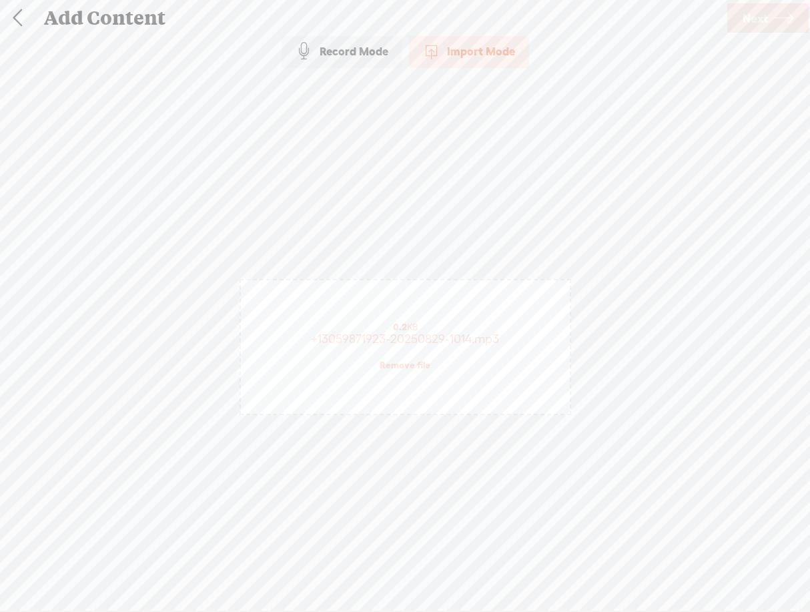
click at [713, 151] on div "Import Mode Record Mode Import Mode Text Language: *: English (US) English (US)…" at bounding box center [405, 322] width 810 height 574
click at [659, 294] on div "Import Mode Record Mode Import Mode Text Language: *: English (US) English (US)…" at bounding box center [405, 322] width 810 height 574
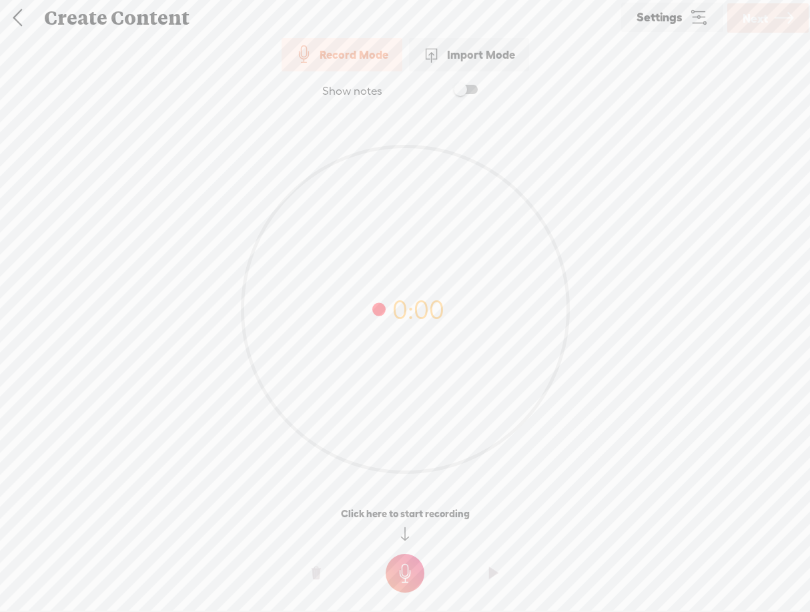
click at [480, 59] on div "Import Mode" at bounding box center [469, 54] width 120 height 33
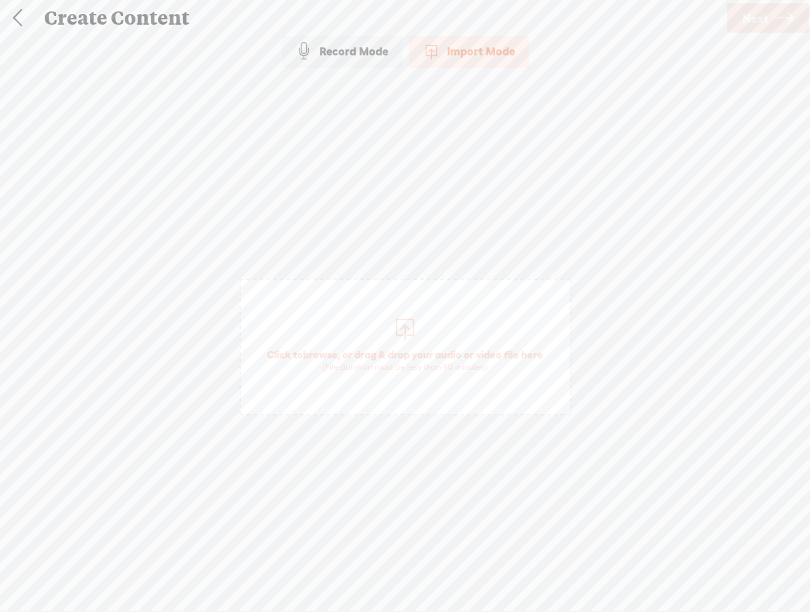
click at [20, 12] on link at bounding box center [17, 18] width 33 height 35
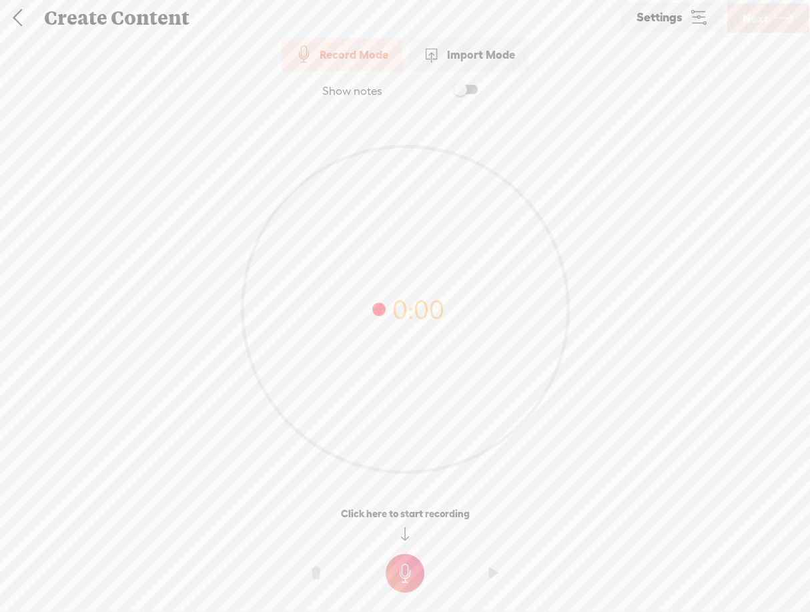
click at [10, 13] on link at bounding box center [17, 18] width 33 height 35
click at [685, 20] on link "Settings" at bounding box center [672, 17] width 102 height 29
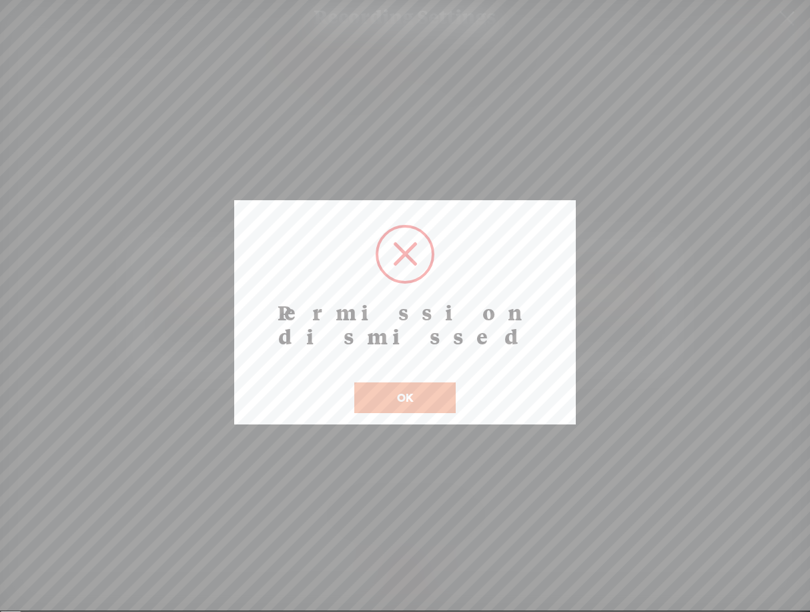
click at [442, 382] on button "OK" at bounding box center [404, 397] width 101 height 31
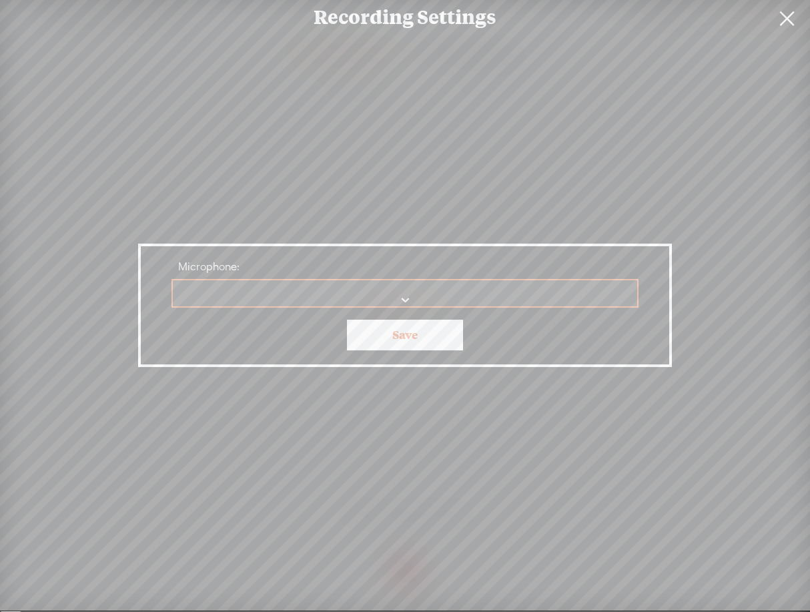
click at [783, 19] on link at bounding box center [786, 18] width 33 height 37
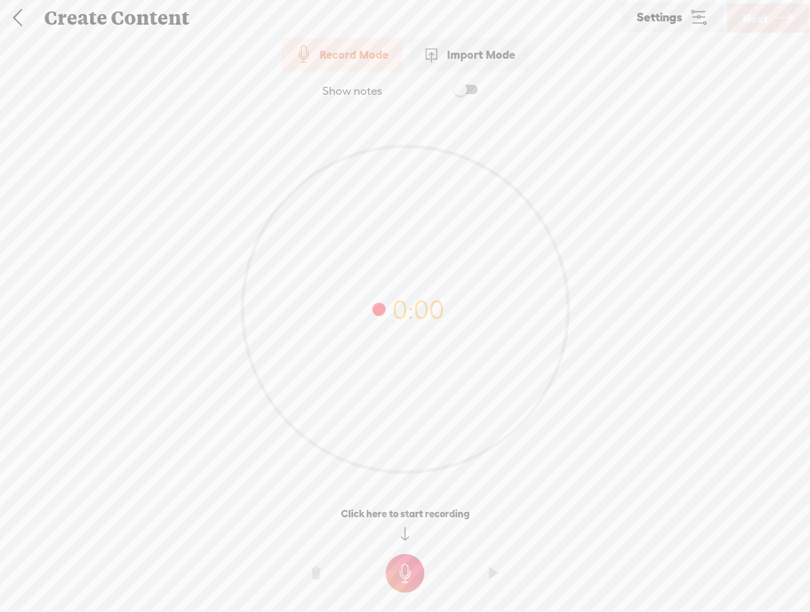
click at [756, 27] on span "Next" at bounding box center [755, 18] width 25 height 34
click at [468, 54] on div "Import Mode" at bounding box center [469, 54] width 120 height 33
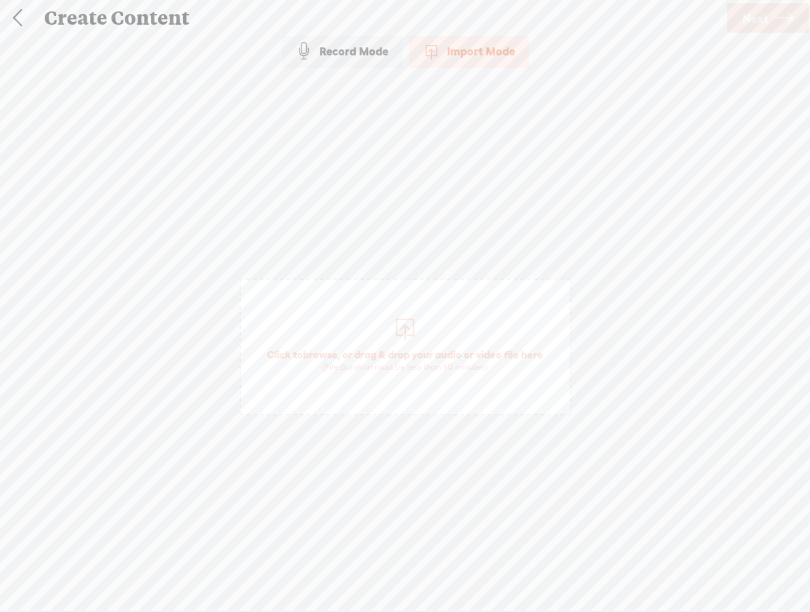
click at [368, 60] on div "Record Mode" at bounding box center [342, 51] width 121 height 33
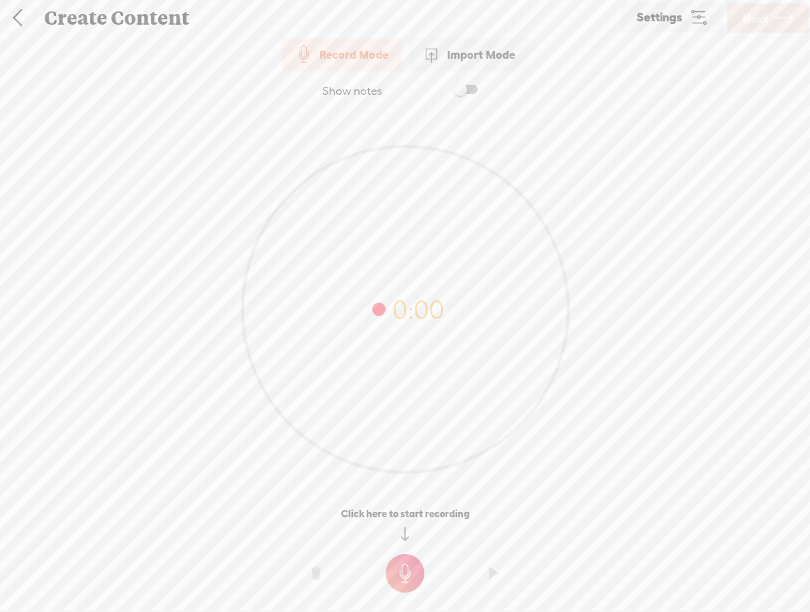
click at [107, 18] on div "Create Content" at bounding box center [327, 18] width 584 height 35
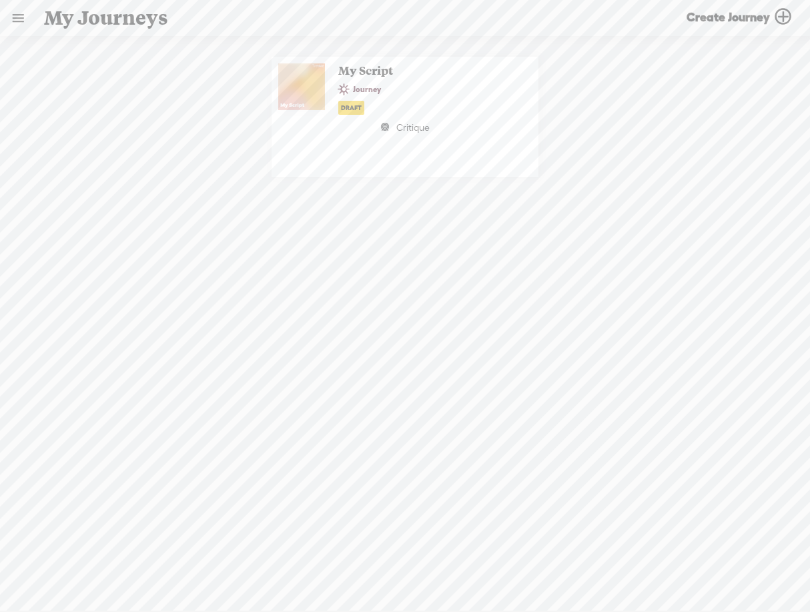
click at [377, 87] on span "Journey" at bounding box center [361, 89] width 46 height 17
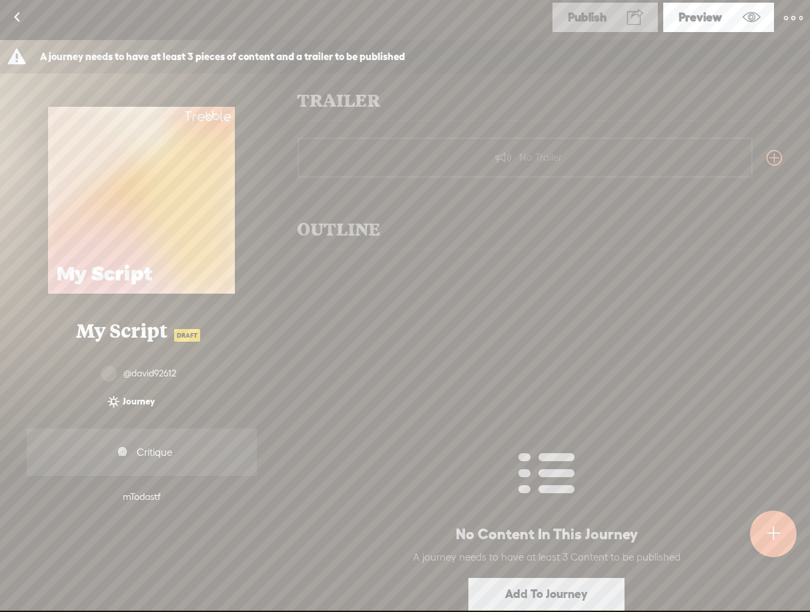
click at [794, 14] on t at bounding box center [793, 18] width 19 height 19
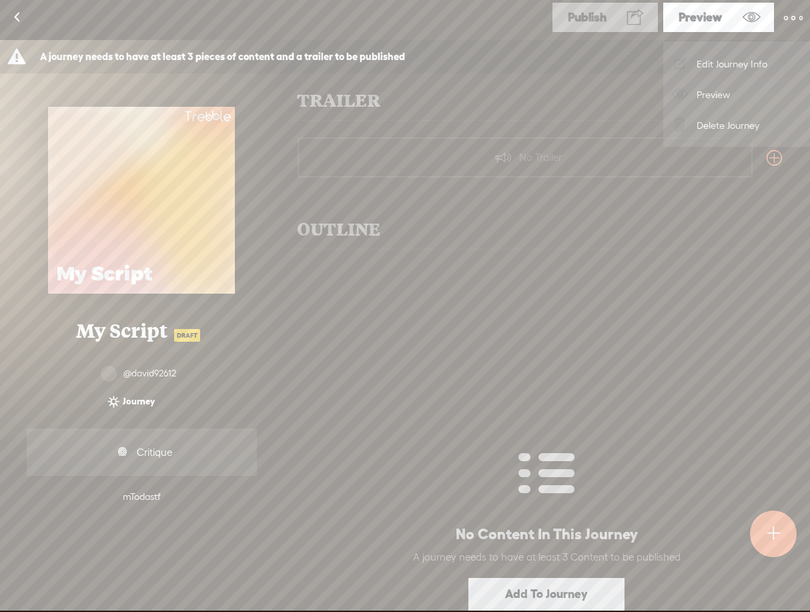
click at [485, 80] on div "TRAILER" at bounding box center [546, 100] width 513 height 41
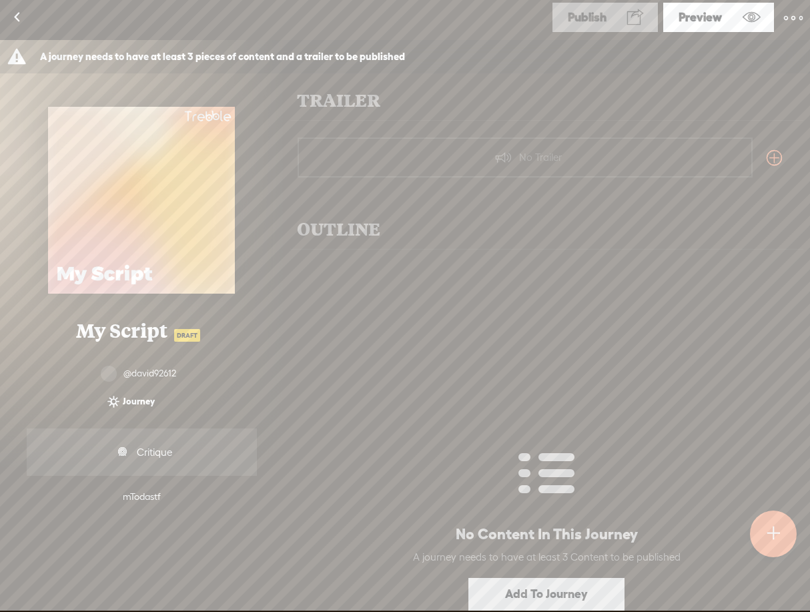
click at [737, 15] on t at bounding box center [755, 17] width 38 height 27
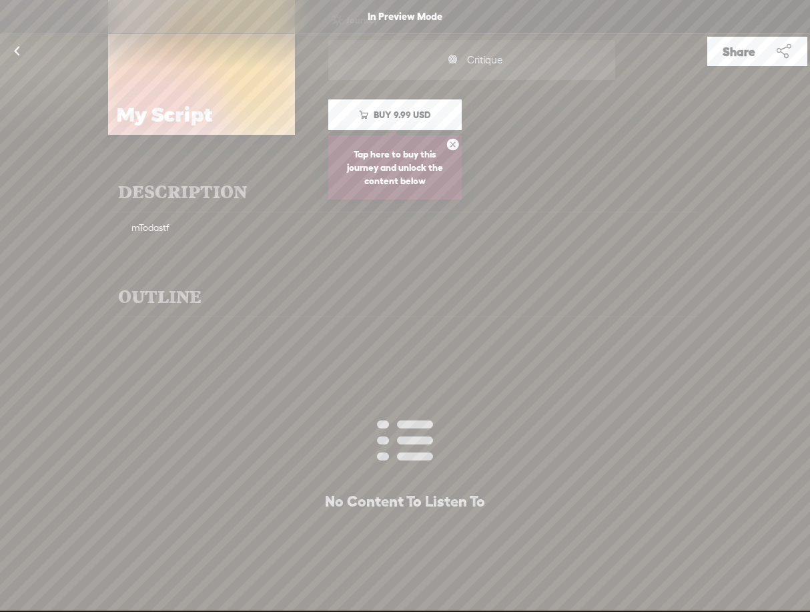
scroll to position [133, 0]
click at [0, 0] on div "OUTLINE" at bounding box center [0, 0] width 0 height 0
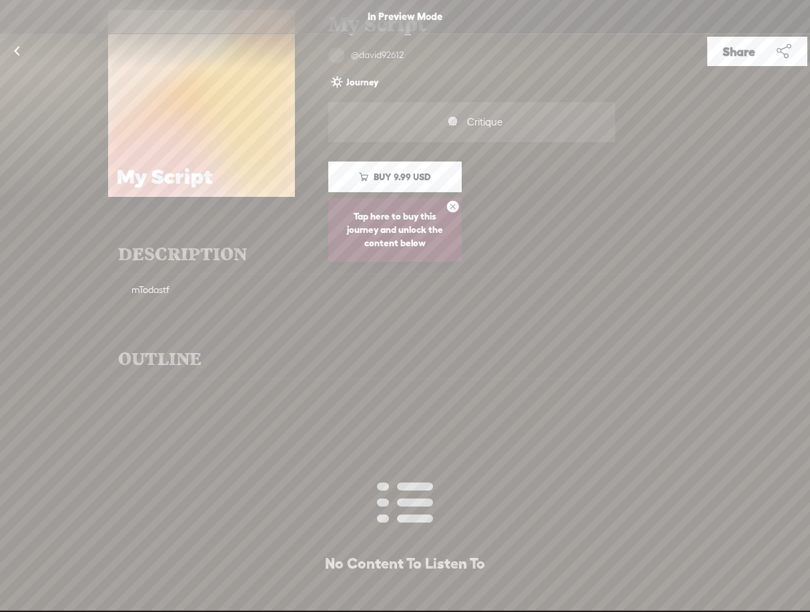
scroll to position [0, 0]
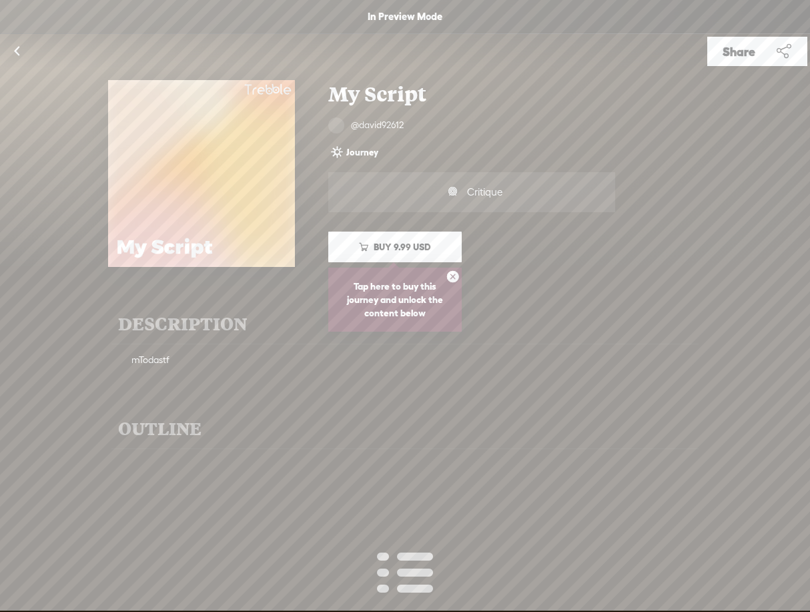
click at [19, 50] on link at bounding box center [16, 51] width 33 height 35
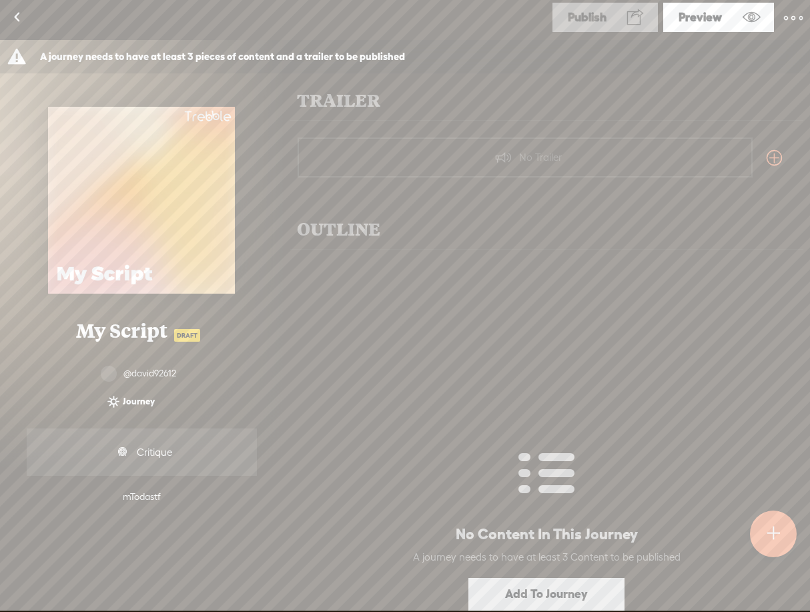
click at [792, 19] on t at bounding box center [793, 18] width 19 height 19
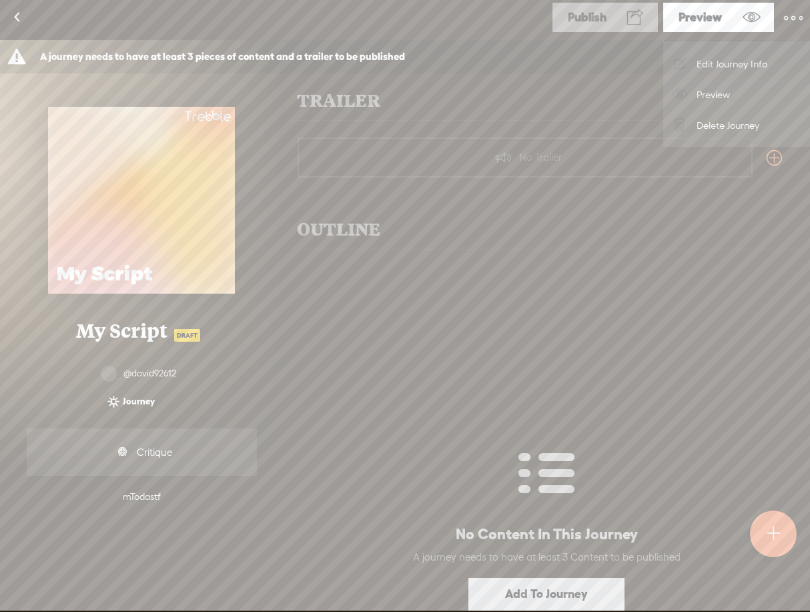
click at [731, 125] on link "Delete Journey" at bounding box center [736, 124] width 133 height 31
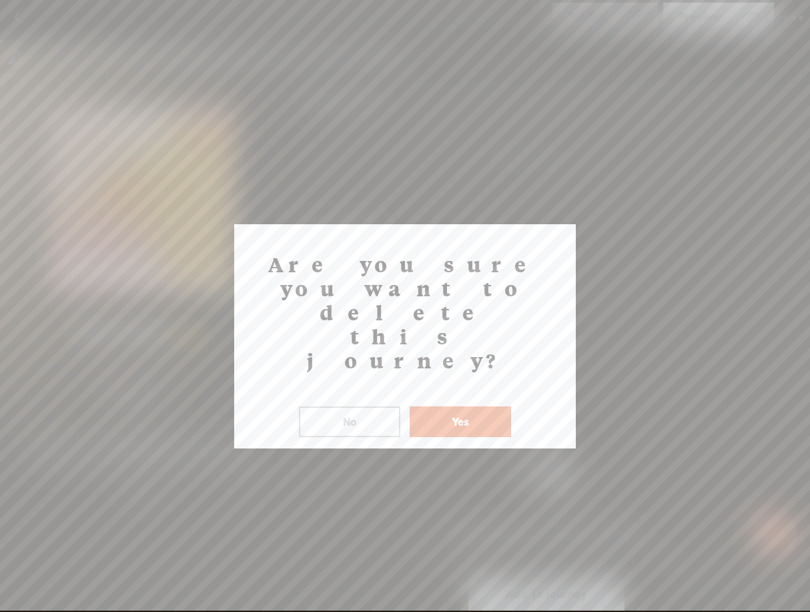
click at [439, 406] on button "Yes" at bounding box center [460, 421] width 101 height 31
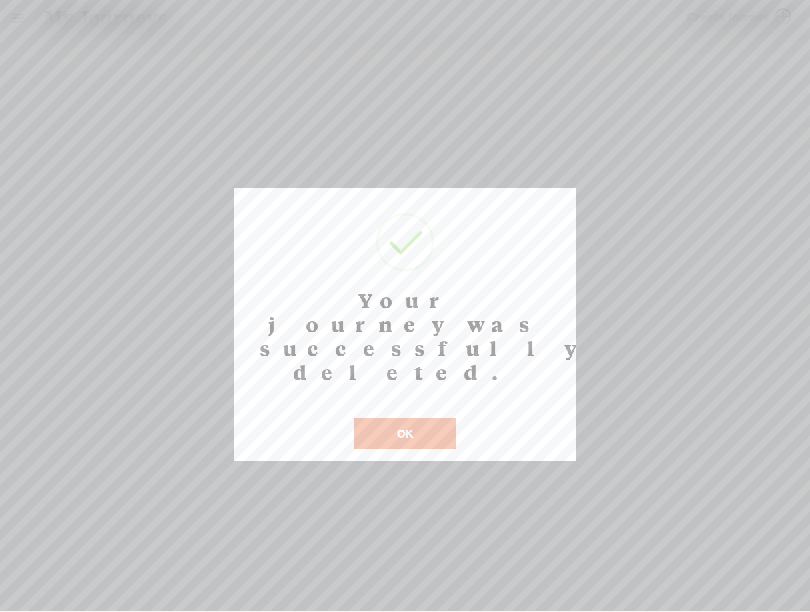
click at [412, 418] on button "OK" at bounding box center [404, 433] width 101 height 31
